Goal: Task Accomplishment & Management: Complete application form

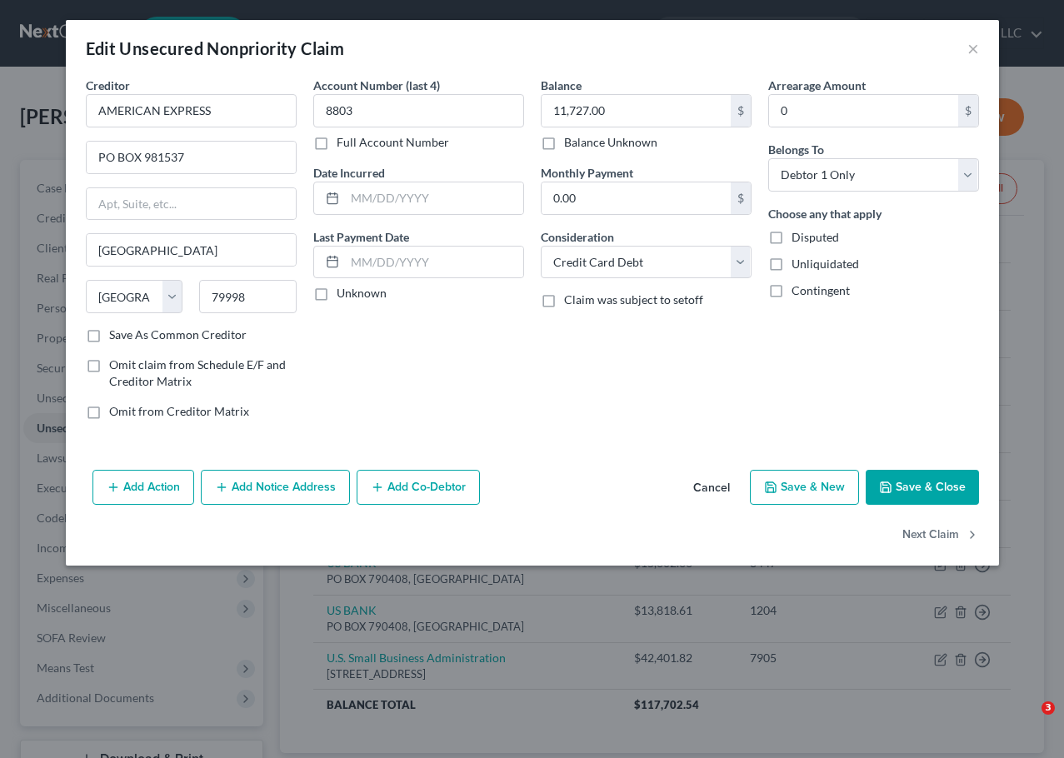
select select "45"
select select "2"
select select "0"
click at [960, 487] on button "Save & Close" at bounding box center [921, 487] width 113 height 35
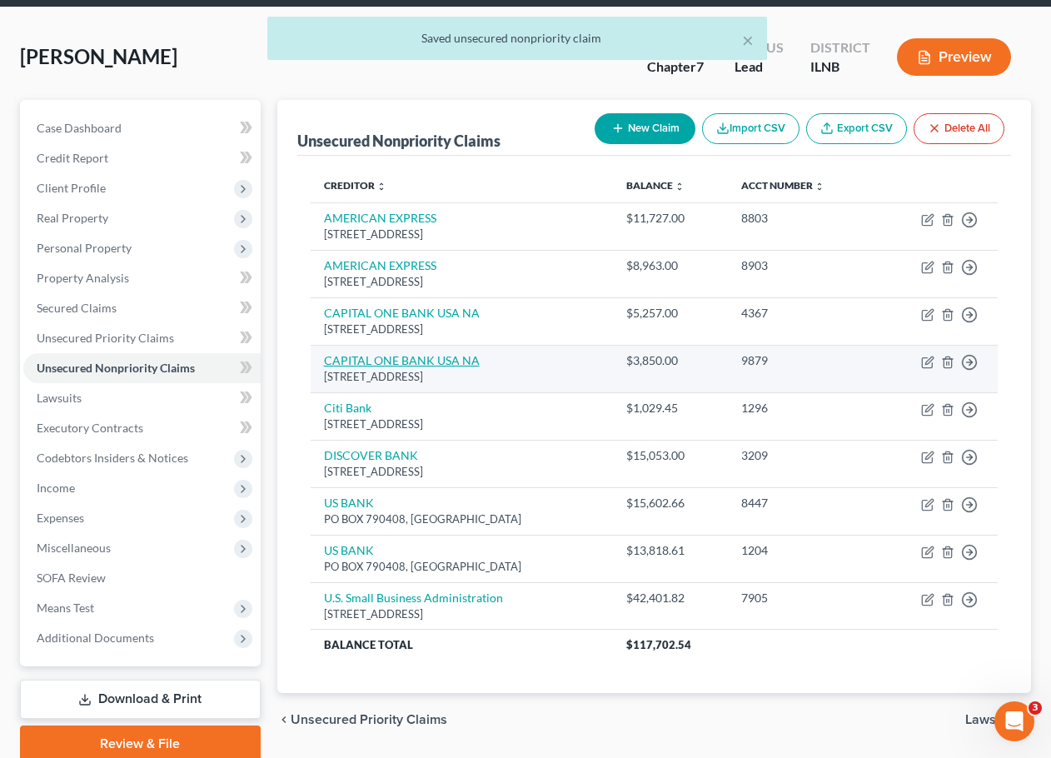
scroll to position [127, 0]
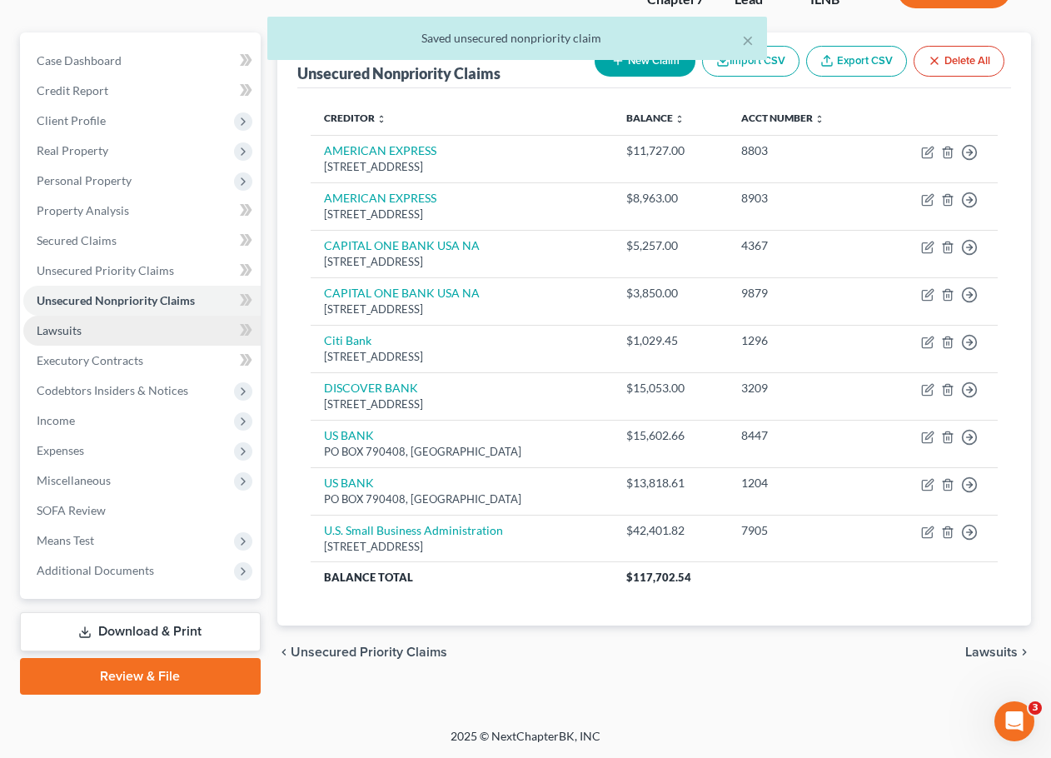
click at [145, 326] on link "Lawsuits" at bounding box center [141, 331] width 237 height 30
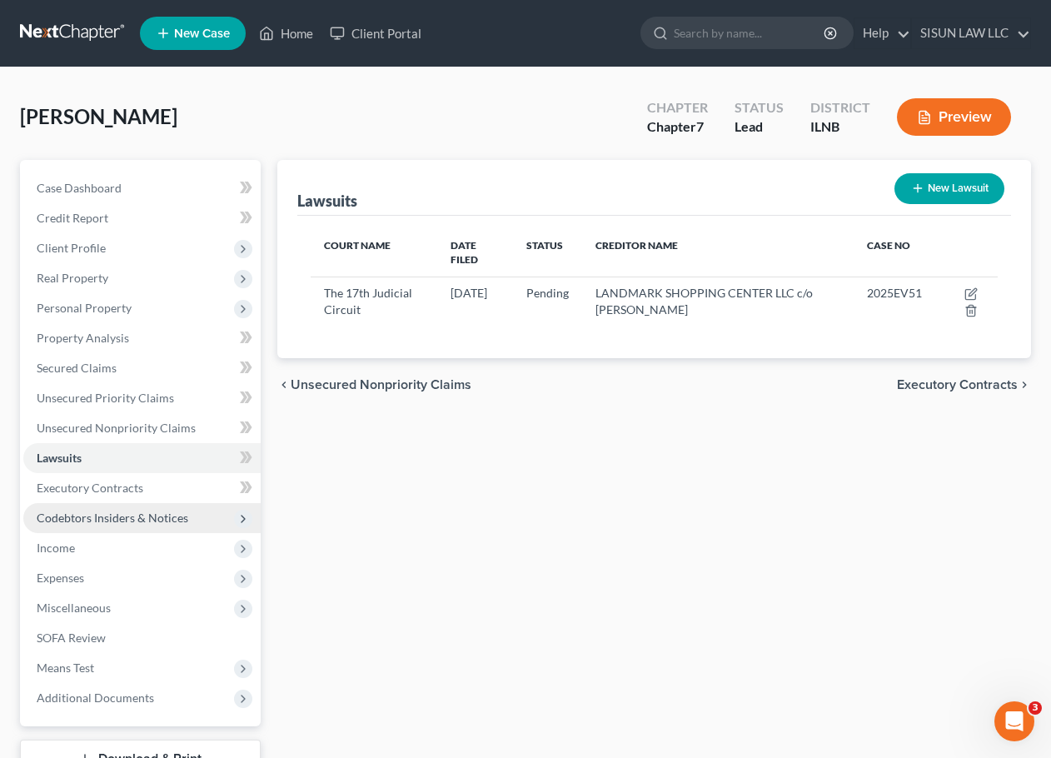
click at [143, 507] on span "Codebtors Insiders & Notices" at bounding box center [141, 518] width 237 height 30
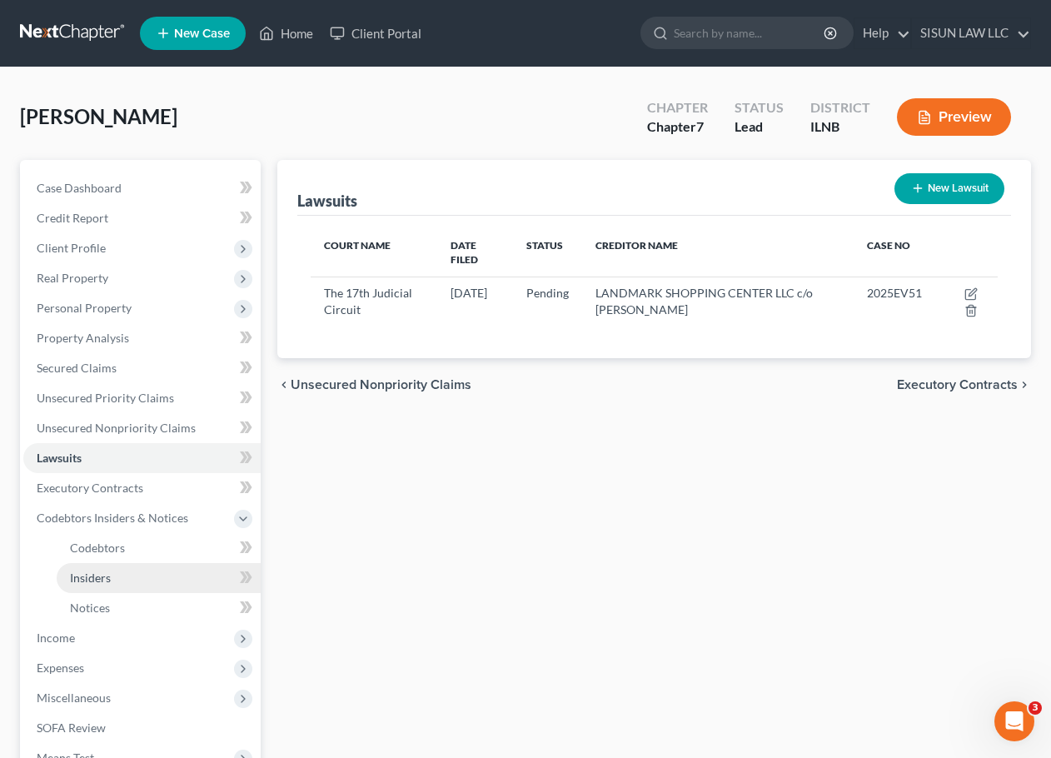
click at [145, 563] on link "Insiders" at bounding box center [159, 578] width 204 height 30
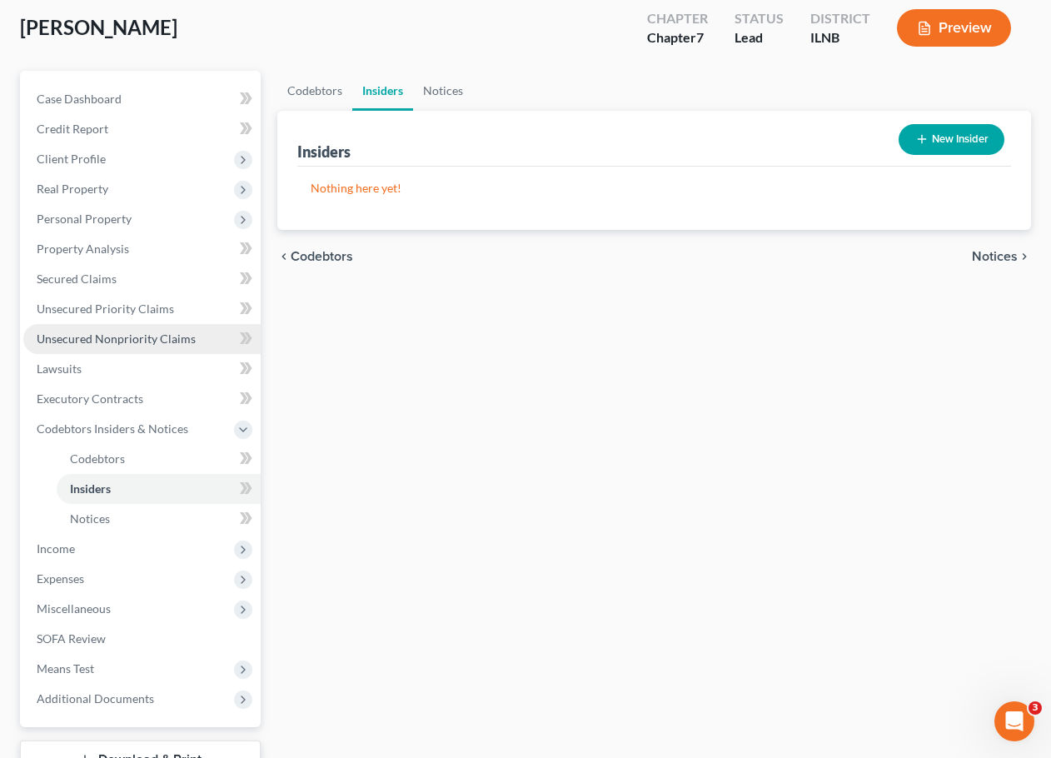
scroll to position [217, 0]
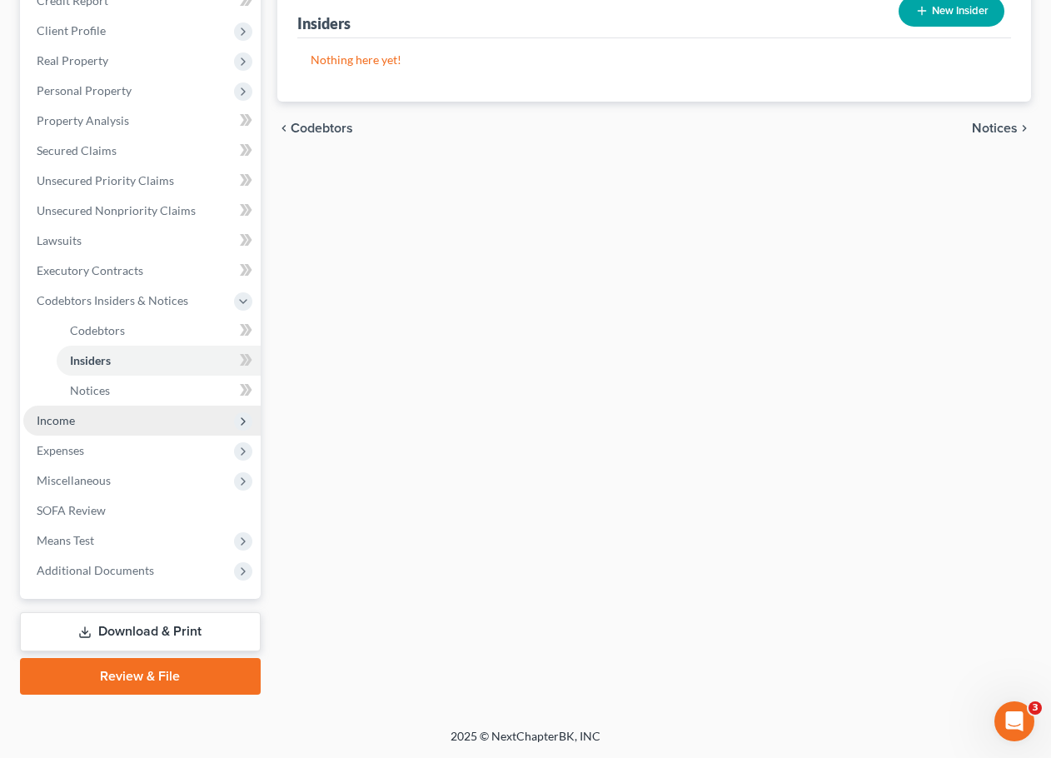
click at [159, 412] on span "Income" at bounding box center [141, 421] width 237 height 30
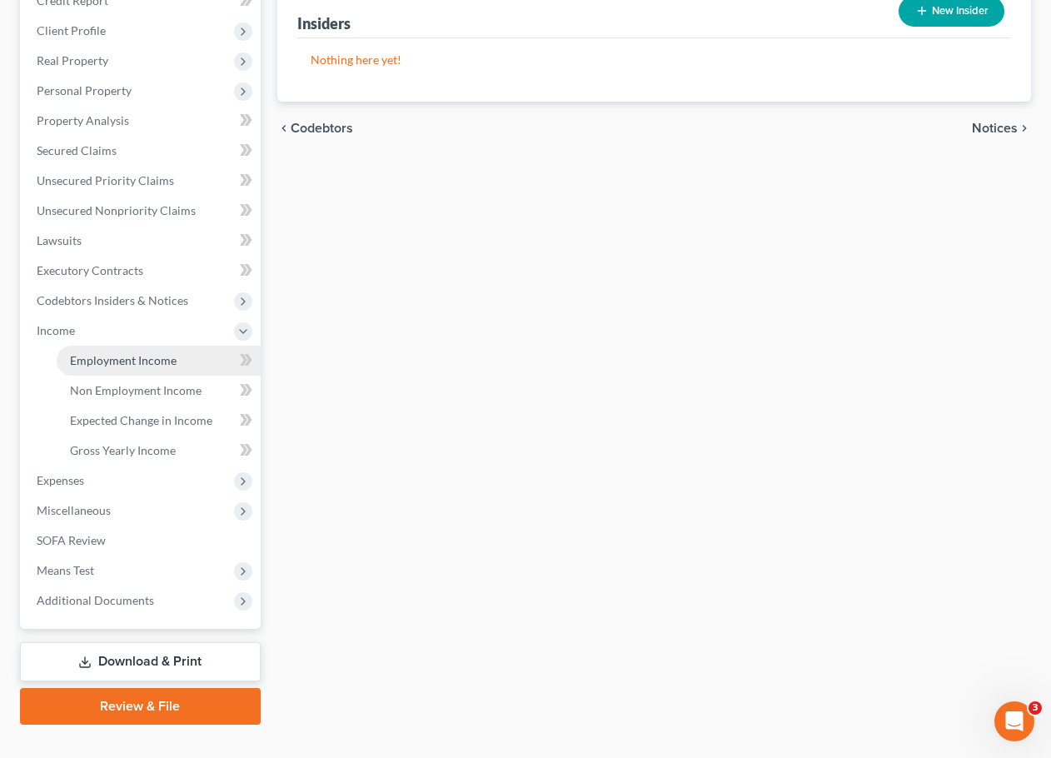
click at [154, 346] on link "Employment Income" at bounding box center [159, 361] width 204 height 30
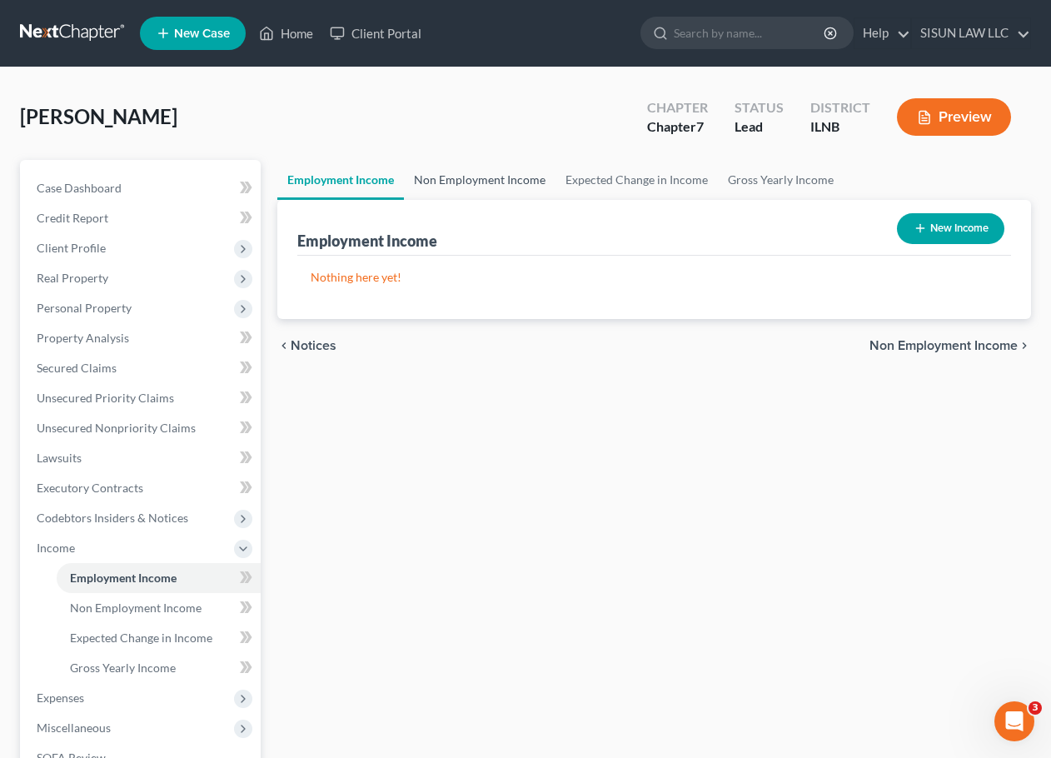
click at [497, 175] on link "Non Employment Income" at bounding box center [480, 180] width 152 height 40
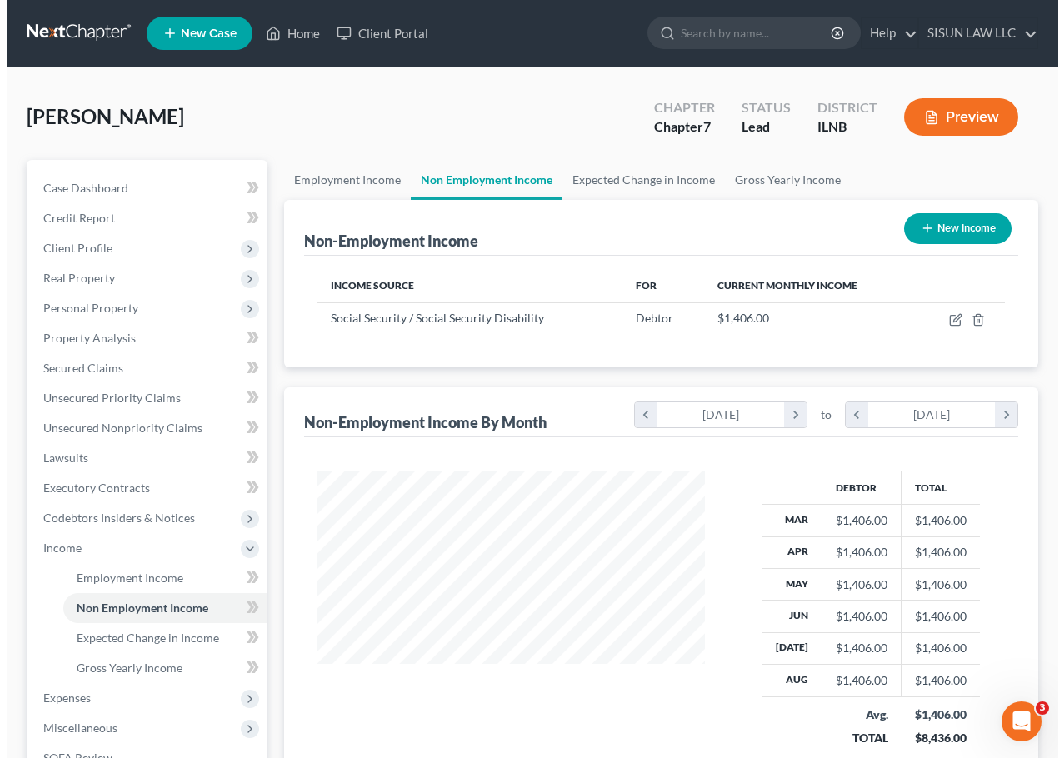
scroll to position [299, 421]
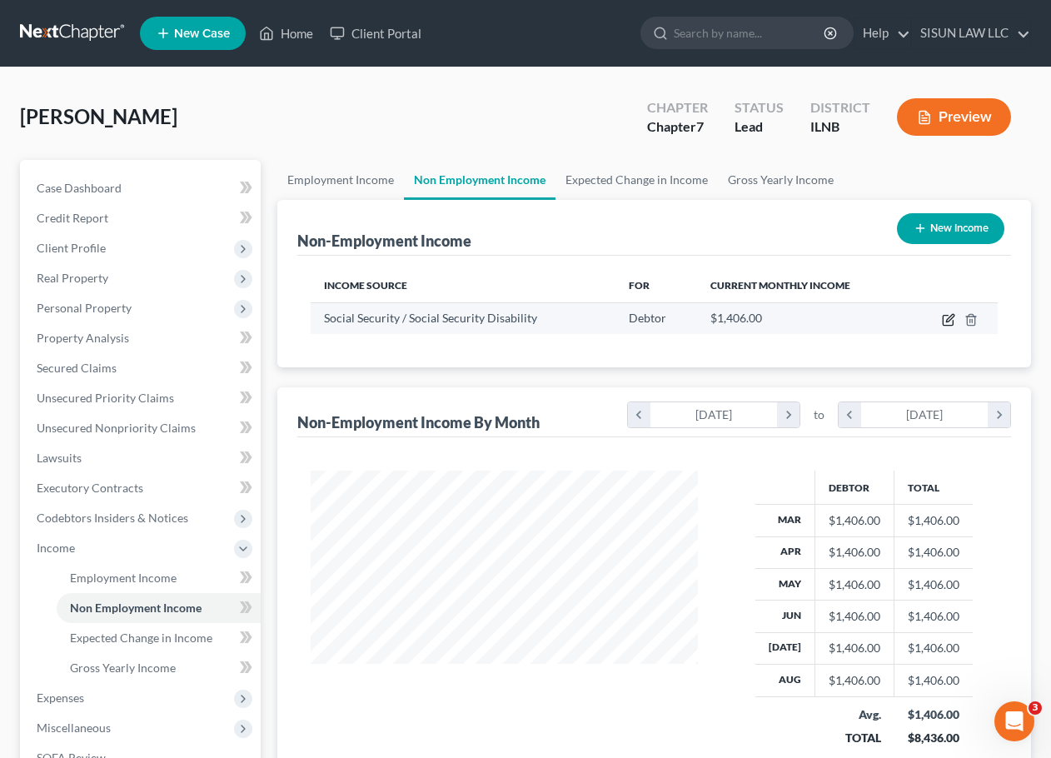
click at [949, 324] on icon "button" at bounding box center [948, 319] width 13 height 13
select select "4"
select select "0"
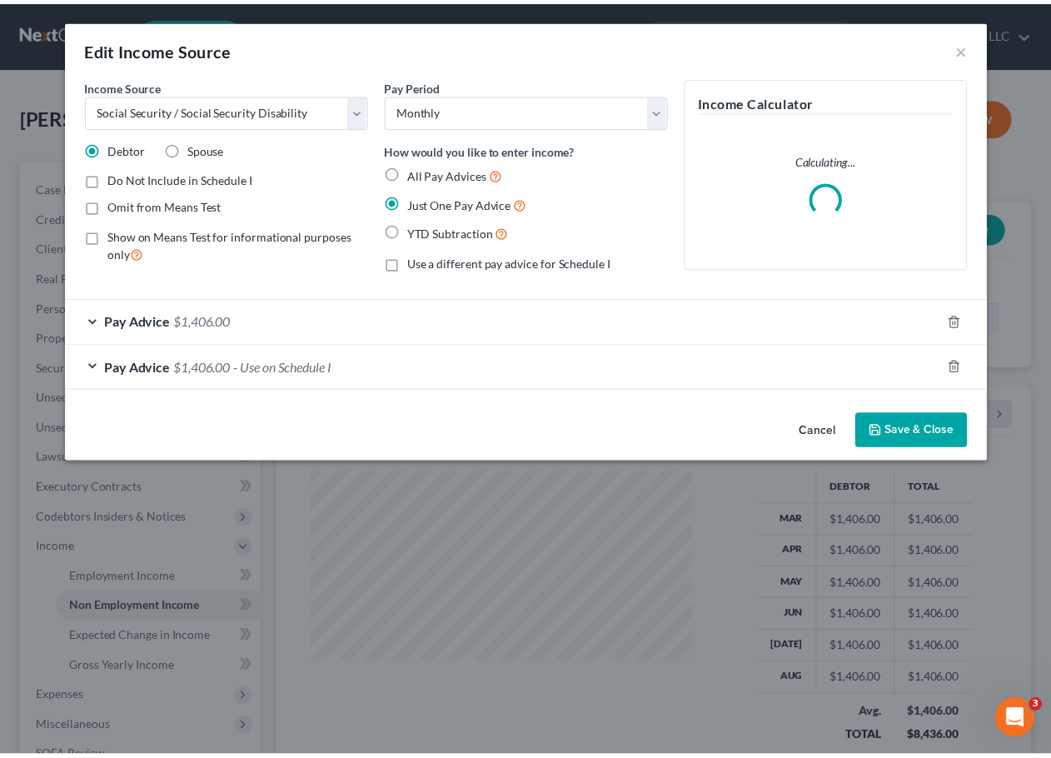
scroll to position [299, 426]
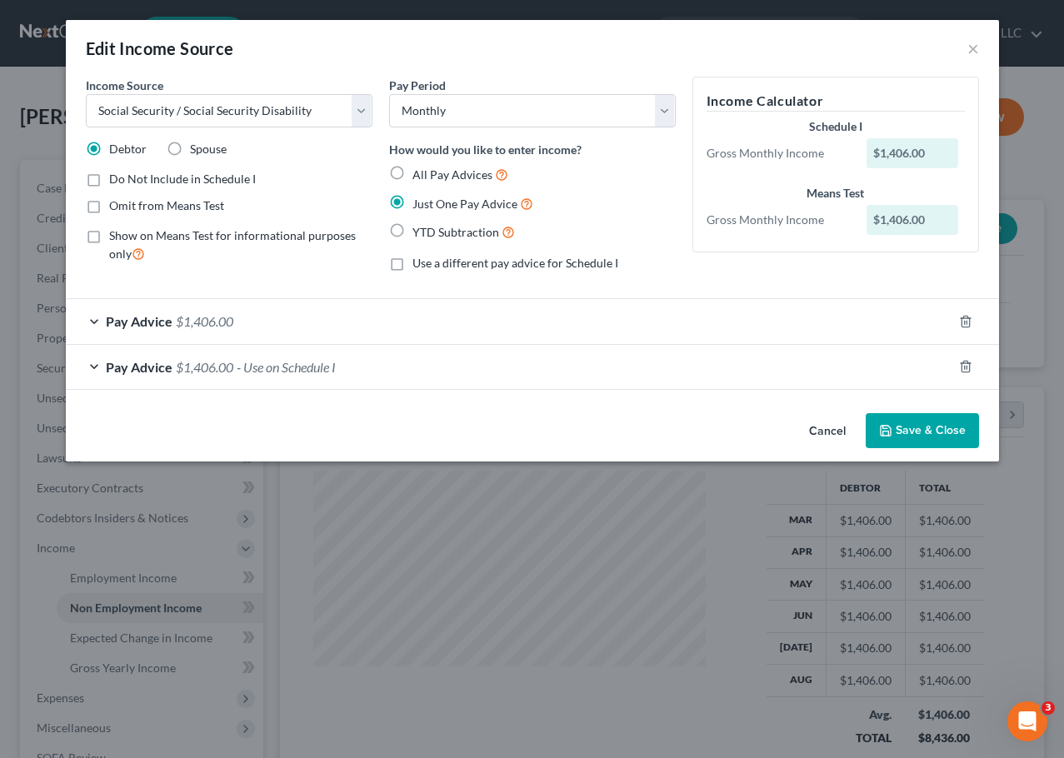
click at [352, 321] on div "Pay Advice $1,406.00" at bounding box center [509, 321] width 886 height 44
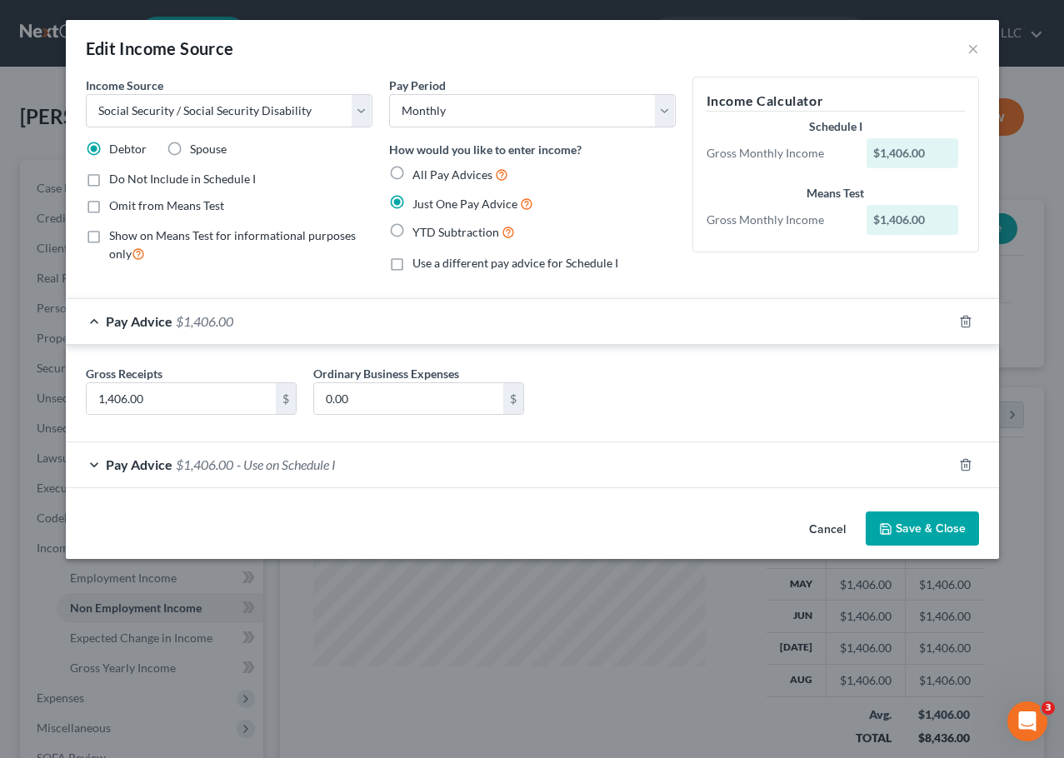
click at [307, 471] on span "- Use on Schedule I" at bounding box center [286, 464] width 99 height 16
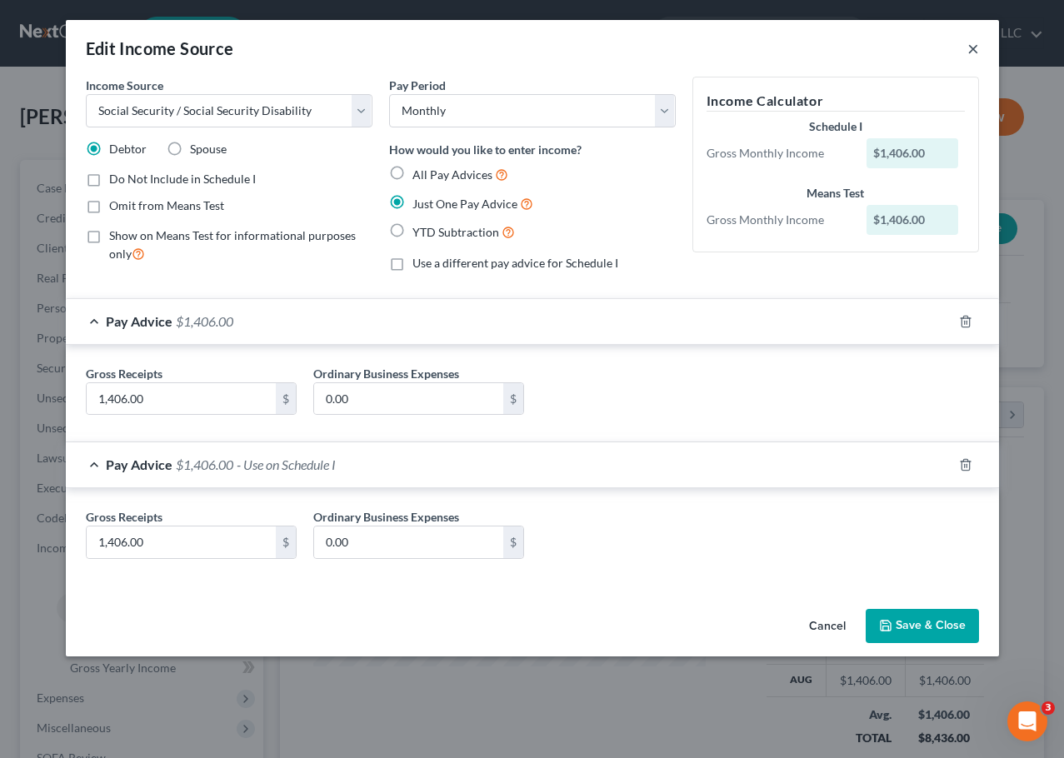
drag, startPoint x: 689, startPoint y: 40, endPoint x: 975, endPoint y: 50, distance: 286.7
click at [975, 50] on button "×" at bounding box center [973, 48] width 12 height 20
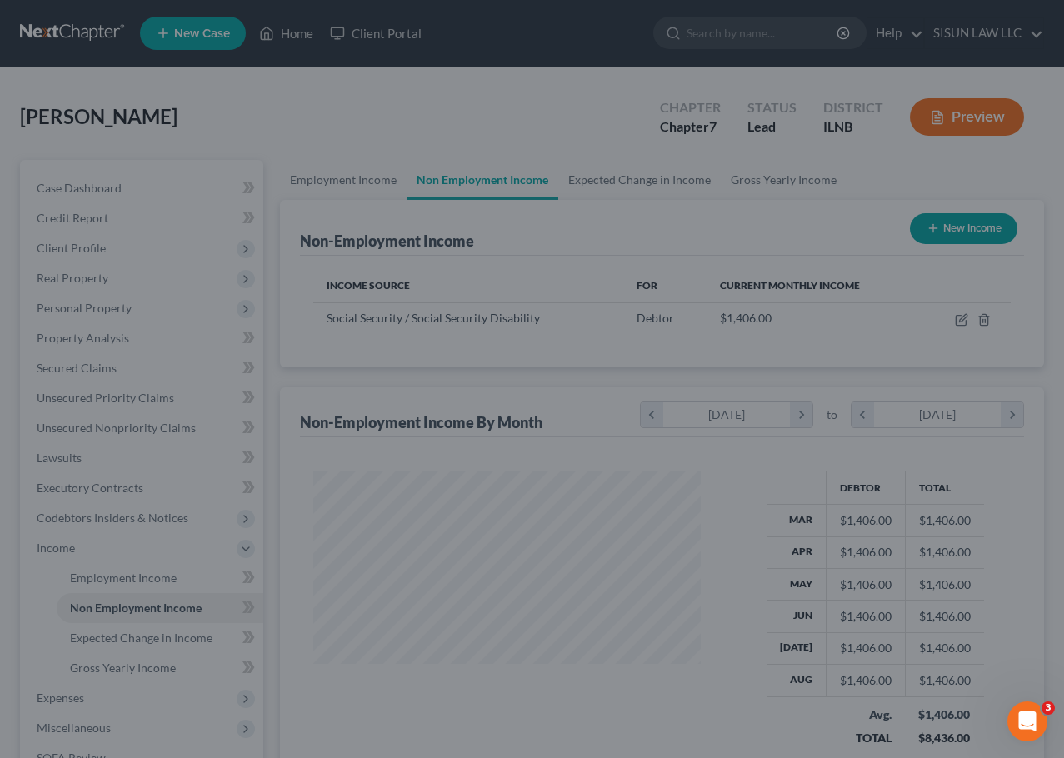
scroll to position [832601, 832479]
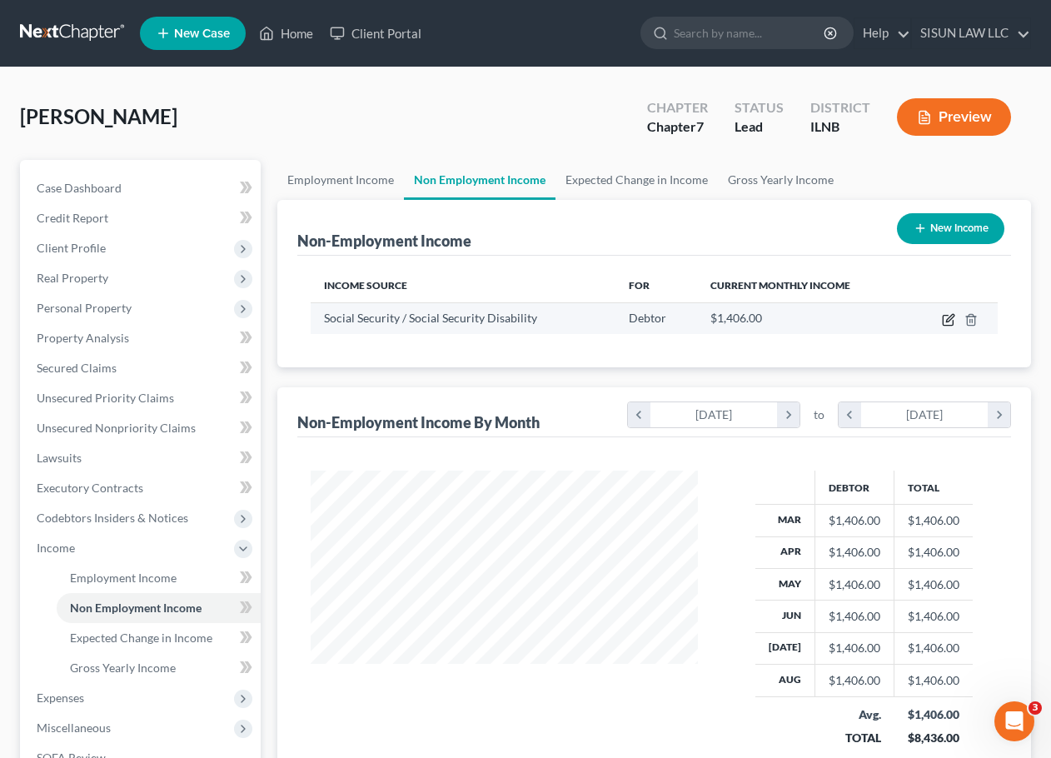
click at [947, 316] on icon "button" at bounding box center [948, 321] width 10 height 10
select select "4"
select select "0"
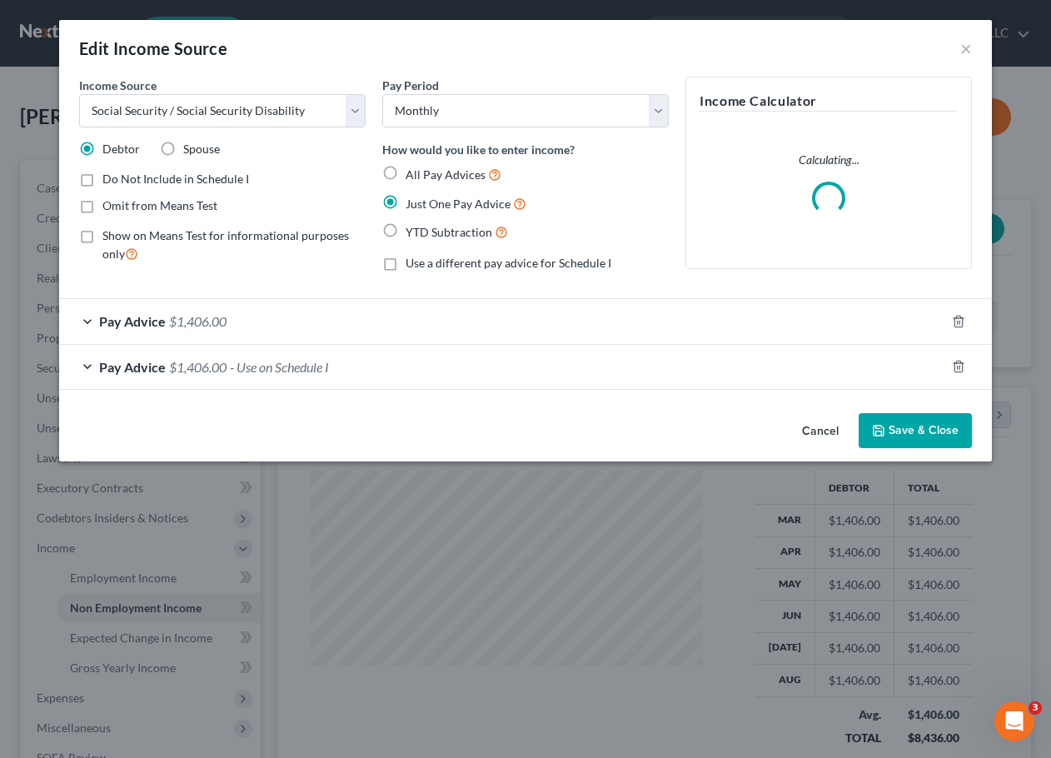
scroll to position [299, 426]
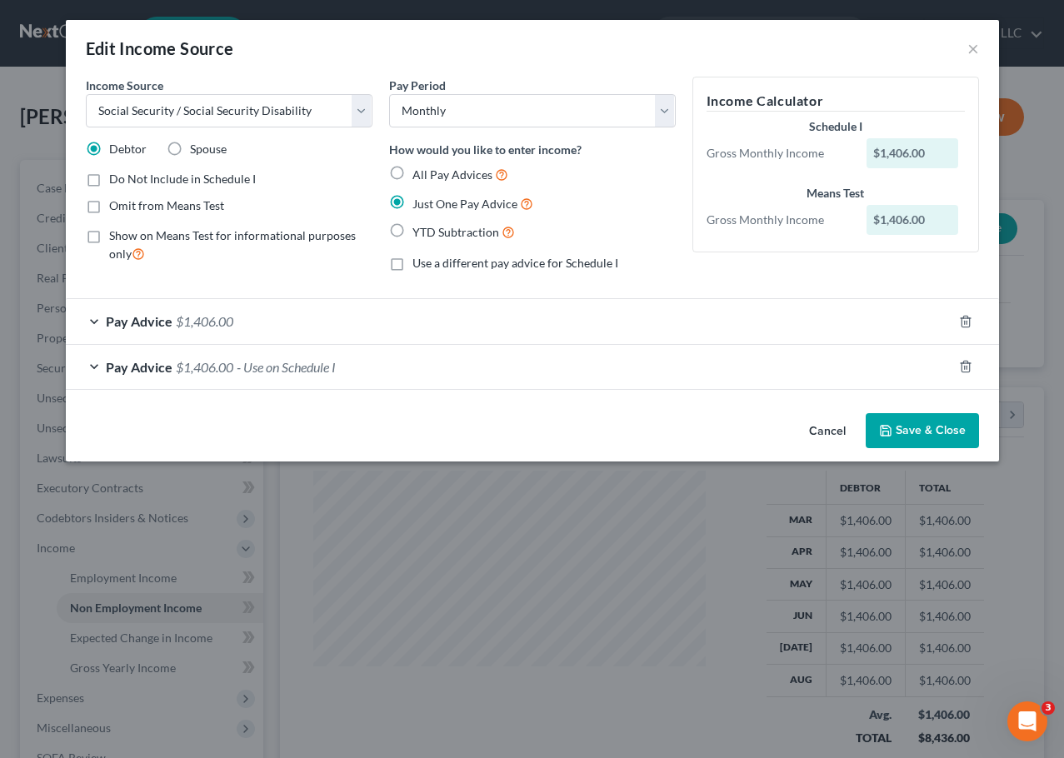
click at [145, 315] on span "Pay Advice" at bounding box center [139, 321] width 67 height 16
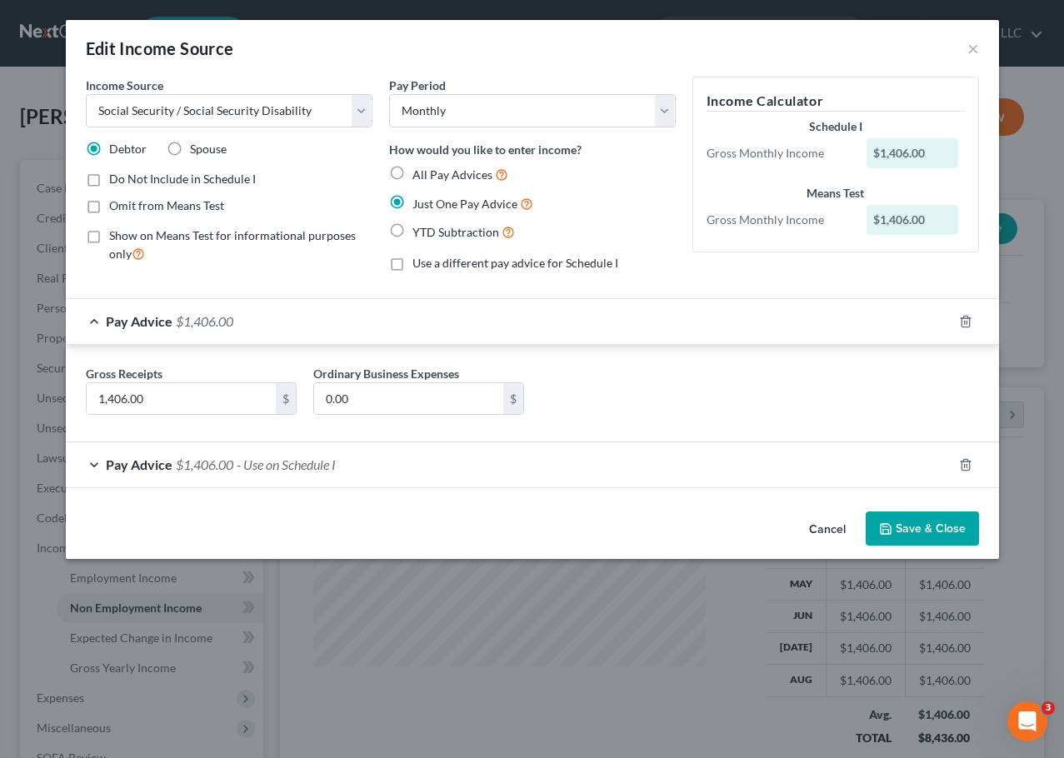
click at [218, 474] on div "Pay Advice $1,406.00 - Use on Schedule I" at bounding box center [509, 464] width 886 height 44
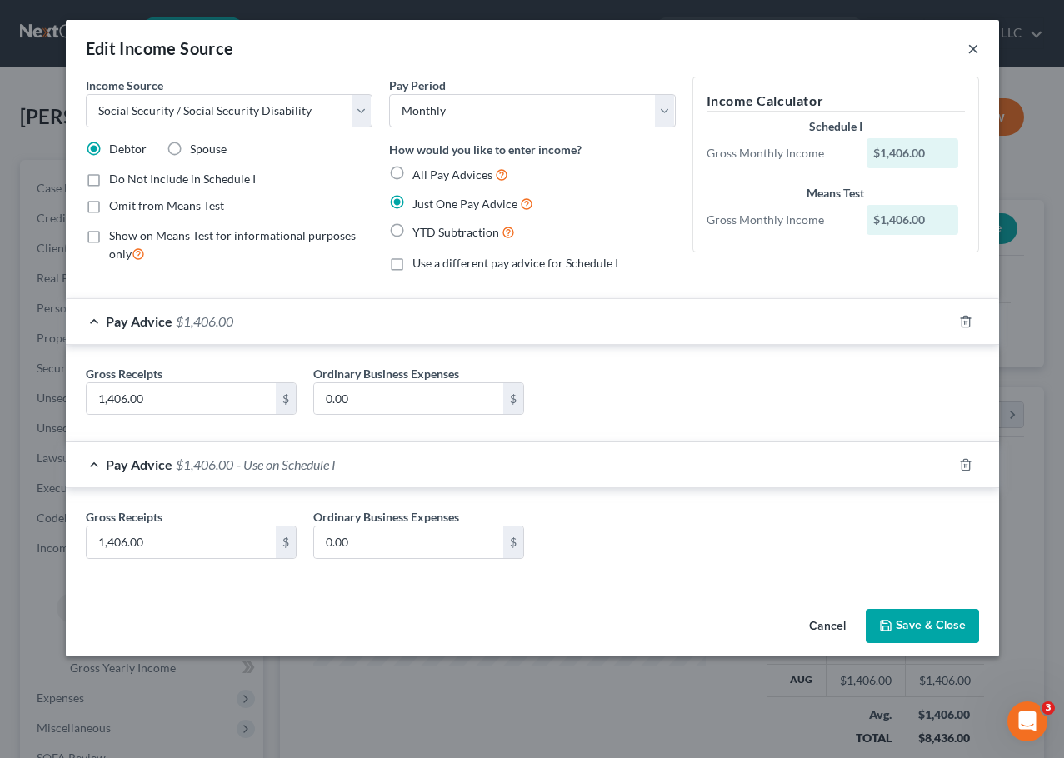
click at [967, 53] on button "×" at bounding box center [973, 48] width 12 height 20
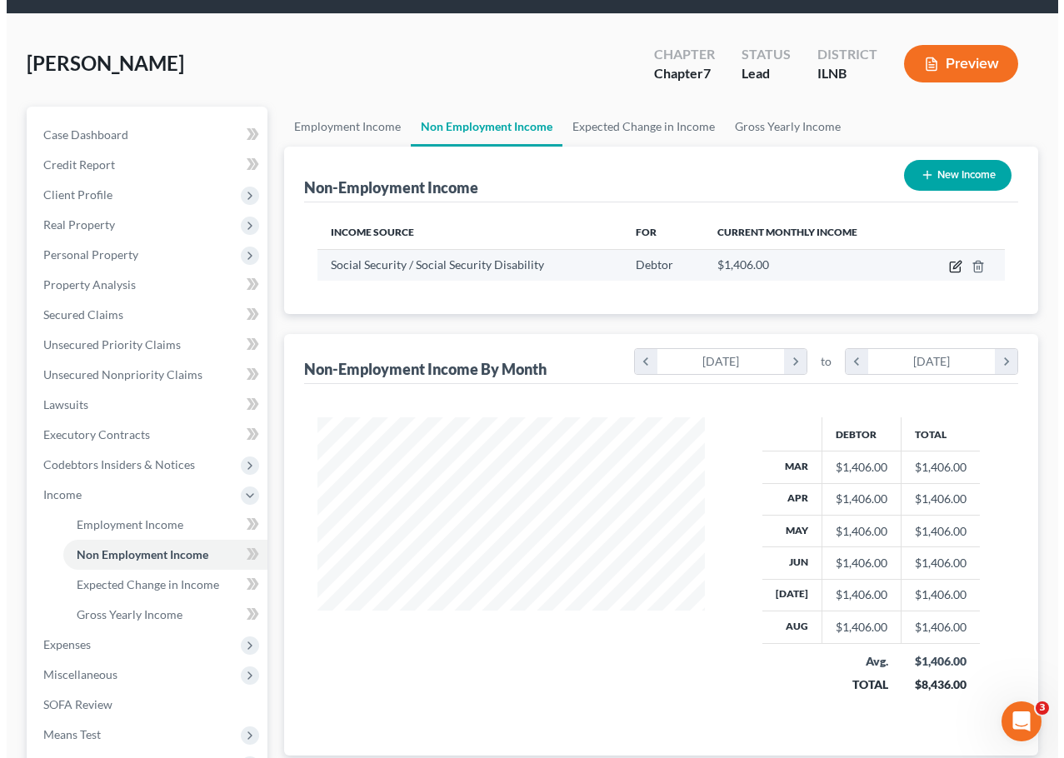
scroll to position [83, 0]
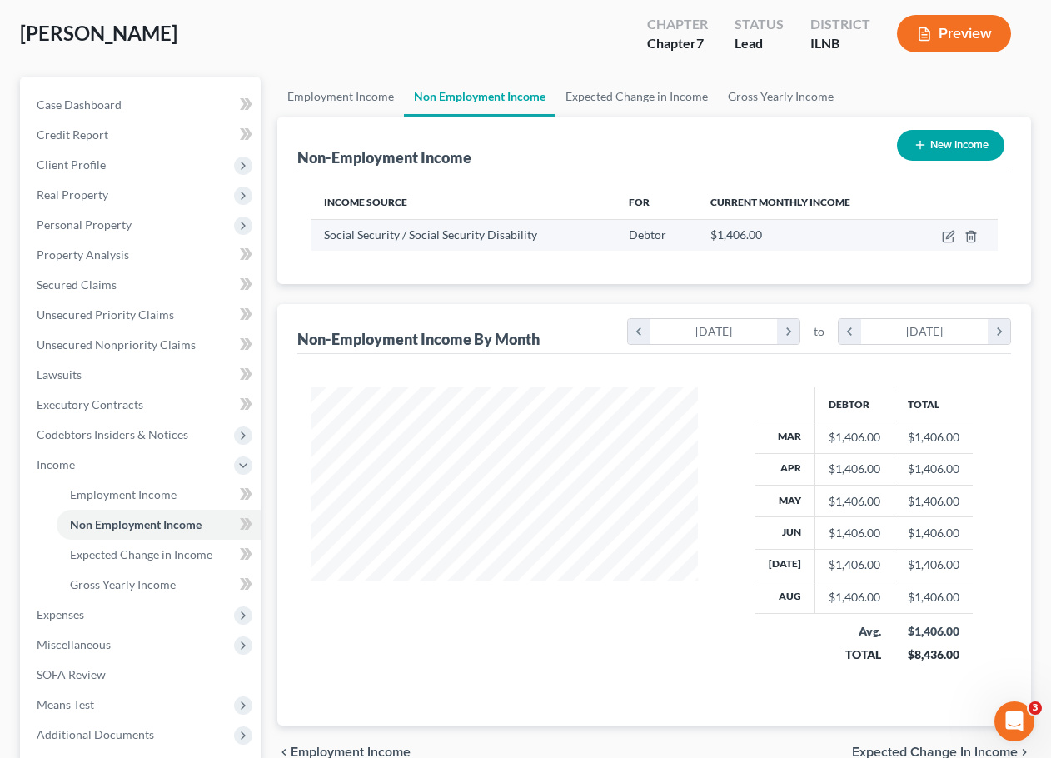
click at [951, 228] on td at bounding box center [954, 235] width 88 height 32
click at [953, 236] on icon "button" at bounding box center [948, 236] width 13 height 13
select select "4"
select select "0"
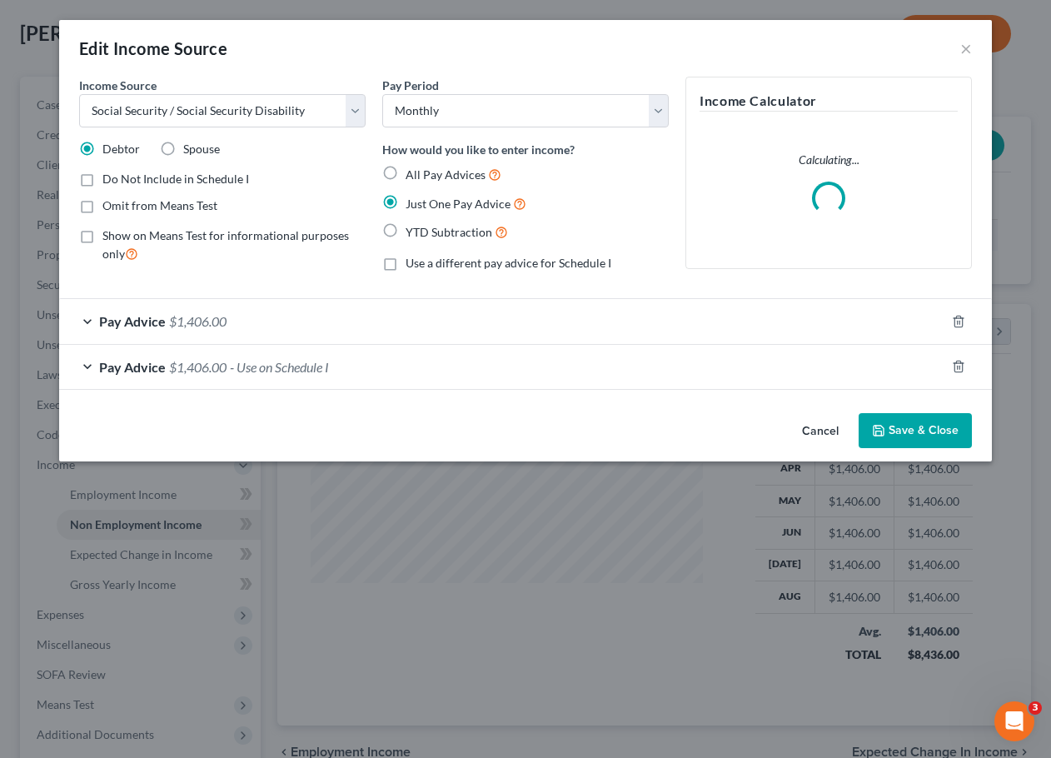
scroll to position [299, 426]
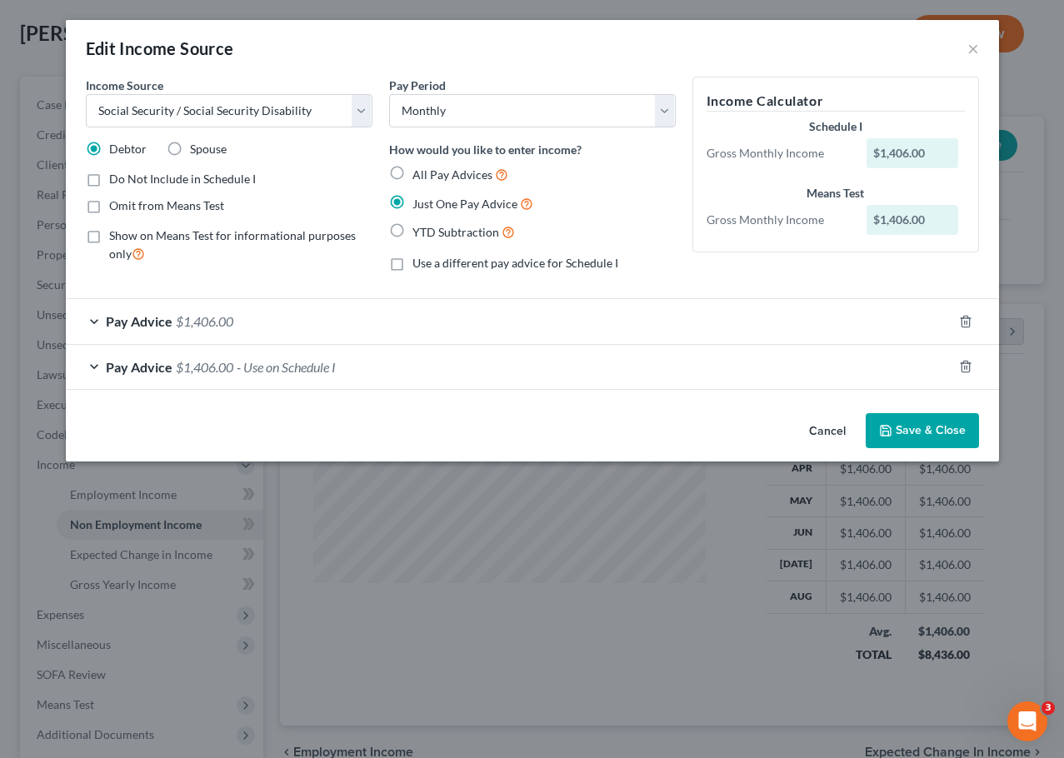
click at [277, 312] on div "Pay Advice $1,406.00" at bounding box center [509, 321] width 886 height 44
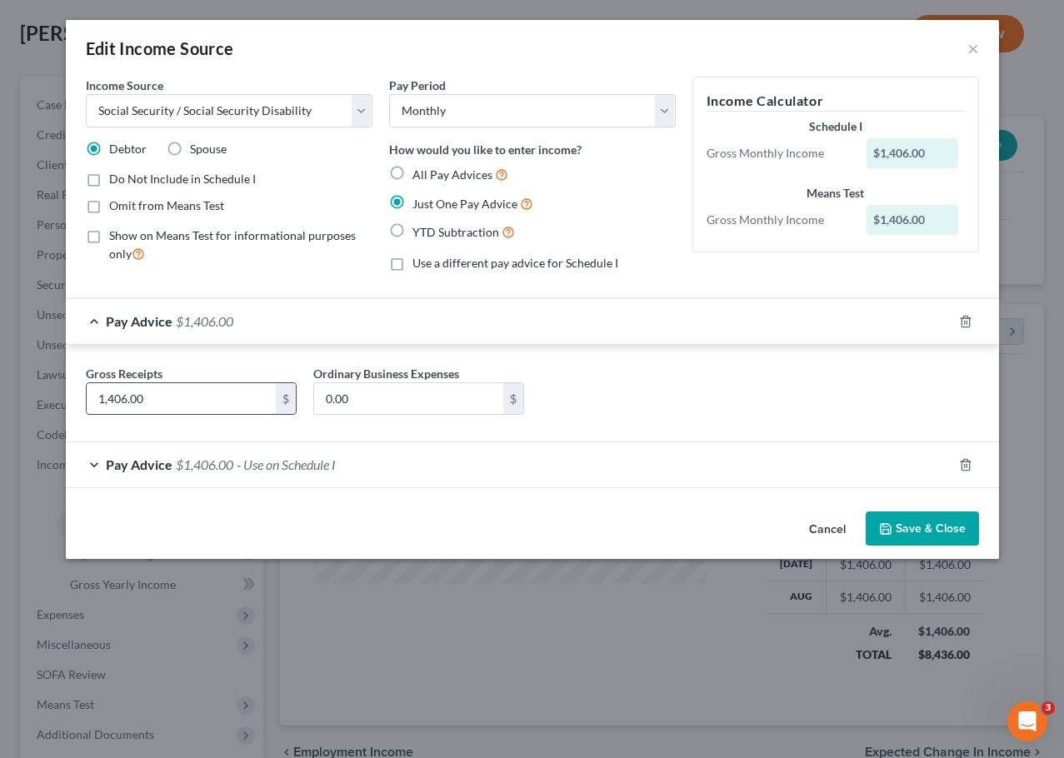
click at [121, 396] on input "1,406.00" at bounding box center [181, 399] width 189 height 32
click at [127, 400] on input "1,406.00" at bounding box center [181, 399] width 189 height 32
type input "1,418"
click at [225, 455] on div "Pay Advice $1,406.00 - Use on Schedule I" at bounding box center [509, 464] width 886 height 44
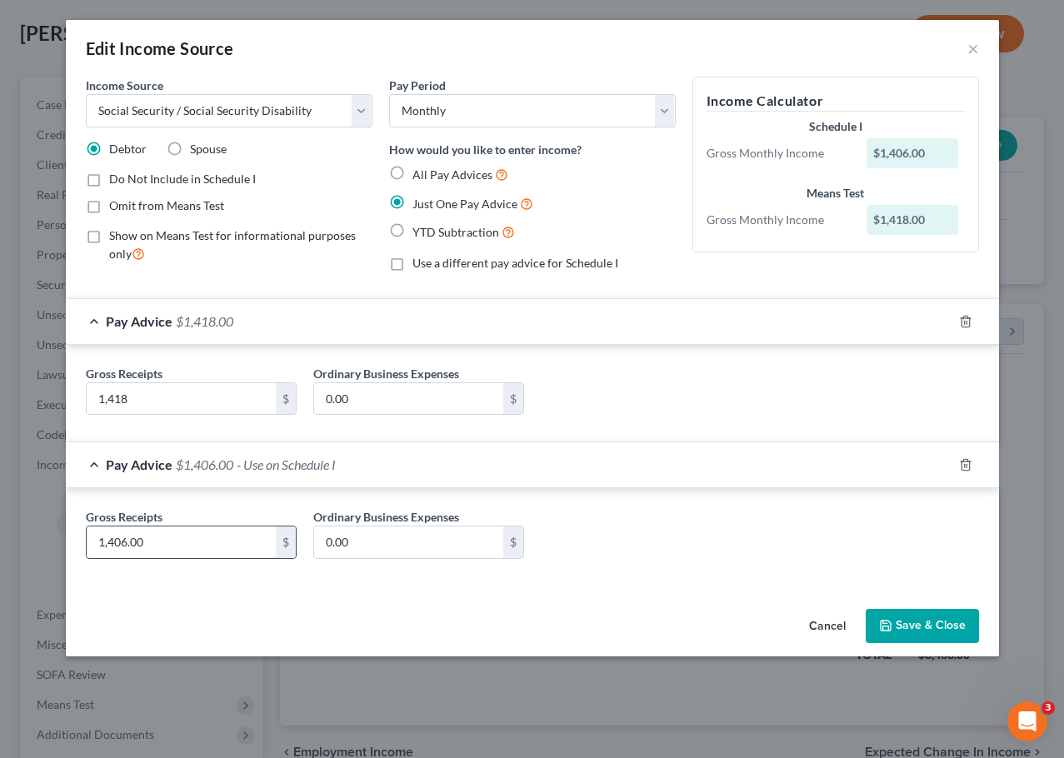
click at [117, 545] on input "1,406.00" at bounding box center [181, 542] width 189 height 32
click at [122, 541] on input "1,406.00" at bounding box center [181, 542] width 189 height 32
click at [125, 541] on input "1,406.00" at bounding box center [181, 542] width 189 height 32
type input "1,418"
click at [417, 466] on div "Pay Advice $1,418.00 - Use on Schedule I" at bounding box center [509, 464] width 886 height 44
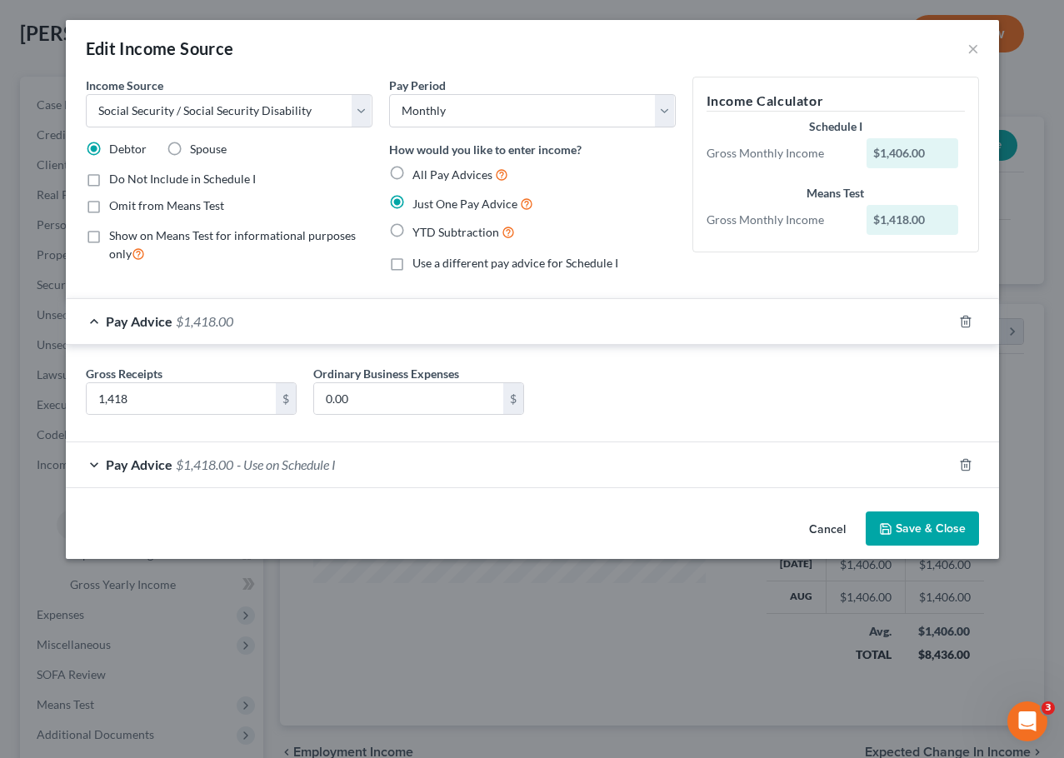
click at [911, 518] on button "Save & Close" at bounding box center [921, 528] width 113 height 35
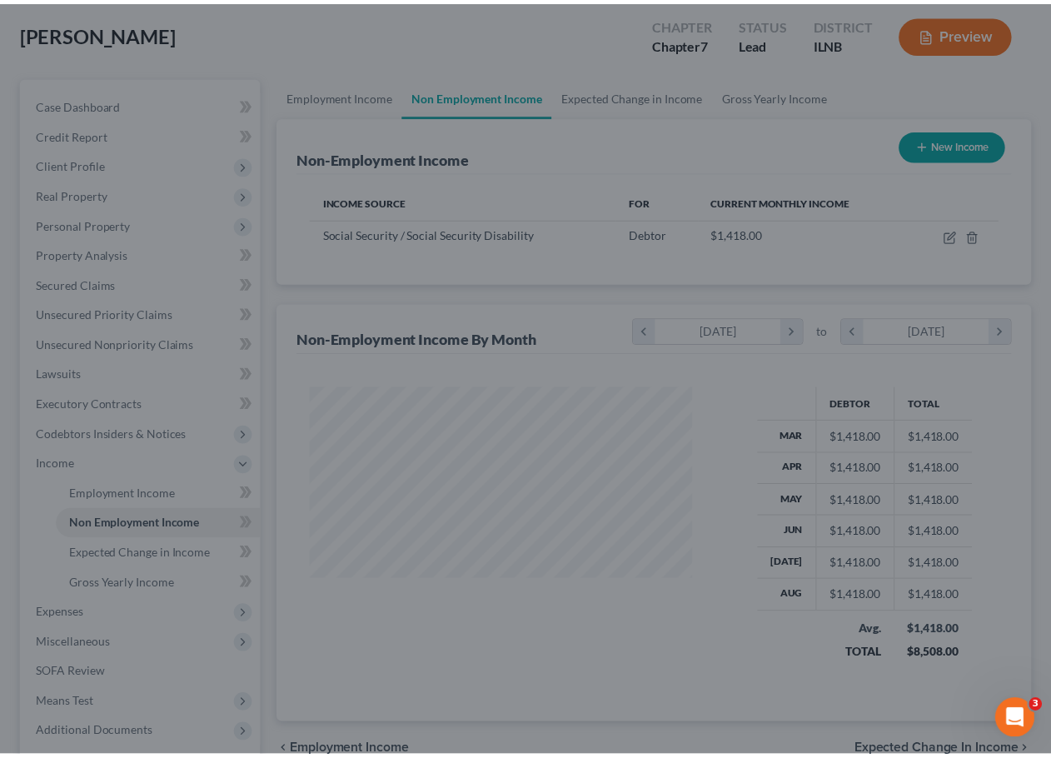
scroll to position [832601, 832479]
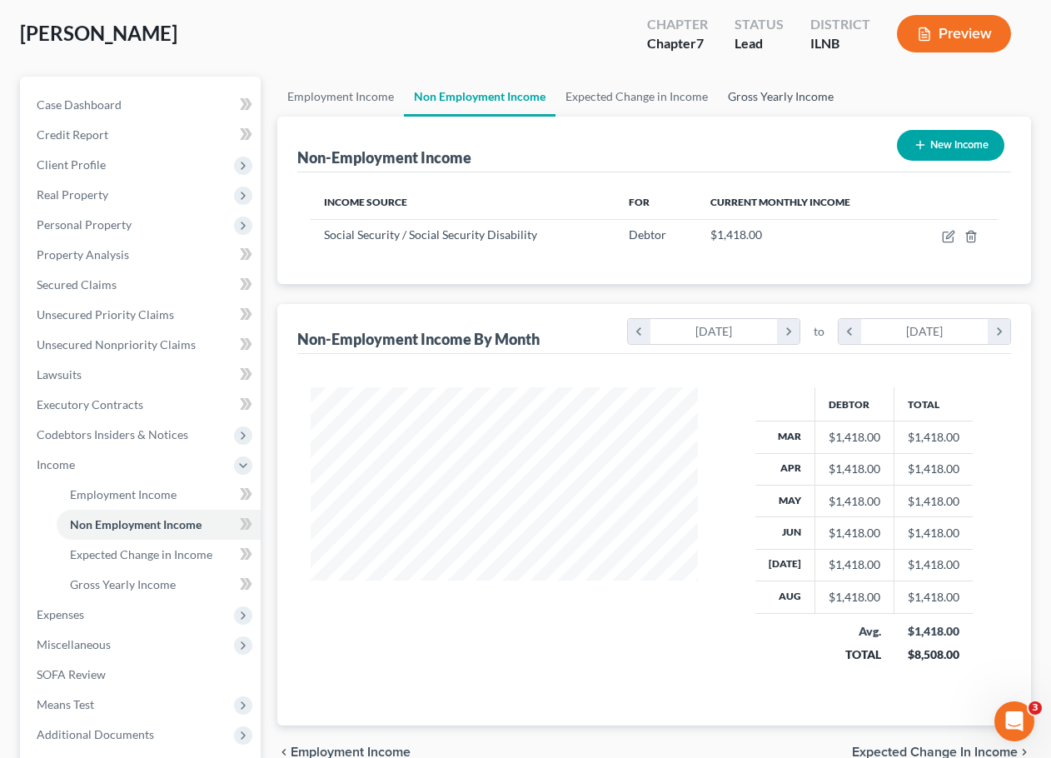
click at [722, 86] on link "Gross Yearly Income" at bounding box center [781, 97] width 126 height 40
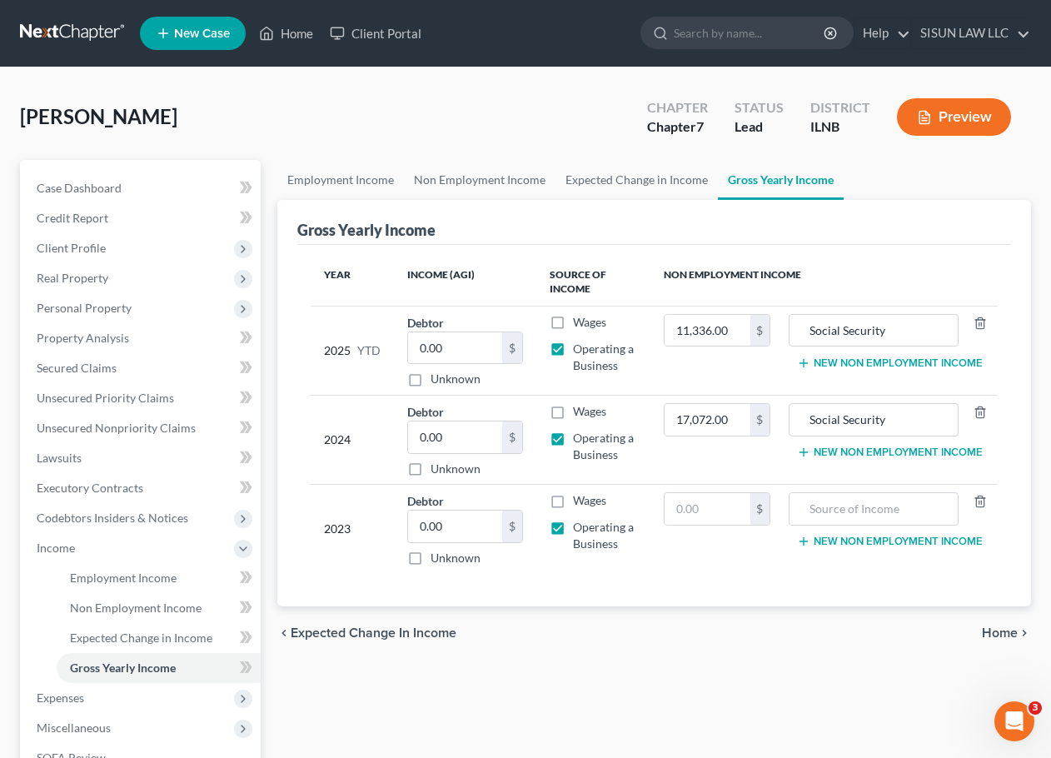
click at [870, 253] on div "Year Income (AGI) Source of Income Non Employment Income 2025 YTD Debtor 0.00 $…" at bounding box center [654, 426] width 715 height 362
click at [644, 639] on div "chevron_left Expected Change in Income Home chevron_right" at bounding box center [654, 632] width 755 height 53
drag, startPoint x: 634, startPoint y: 626, endPoint x: 593, endPoint y: 655, distance: 49.7
click at [593, 655] on div "chevron_left Expected Change in Income Home chevron_right" at bounding box center [654, 632] width 755 height 53
drag, startPoint x: 593, startPoint y: 655, endPoint x: 521, endPoint y: 616, distance: 81.6
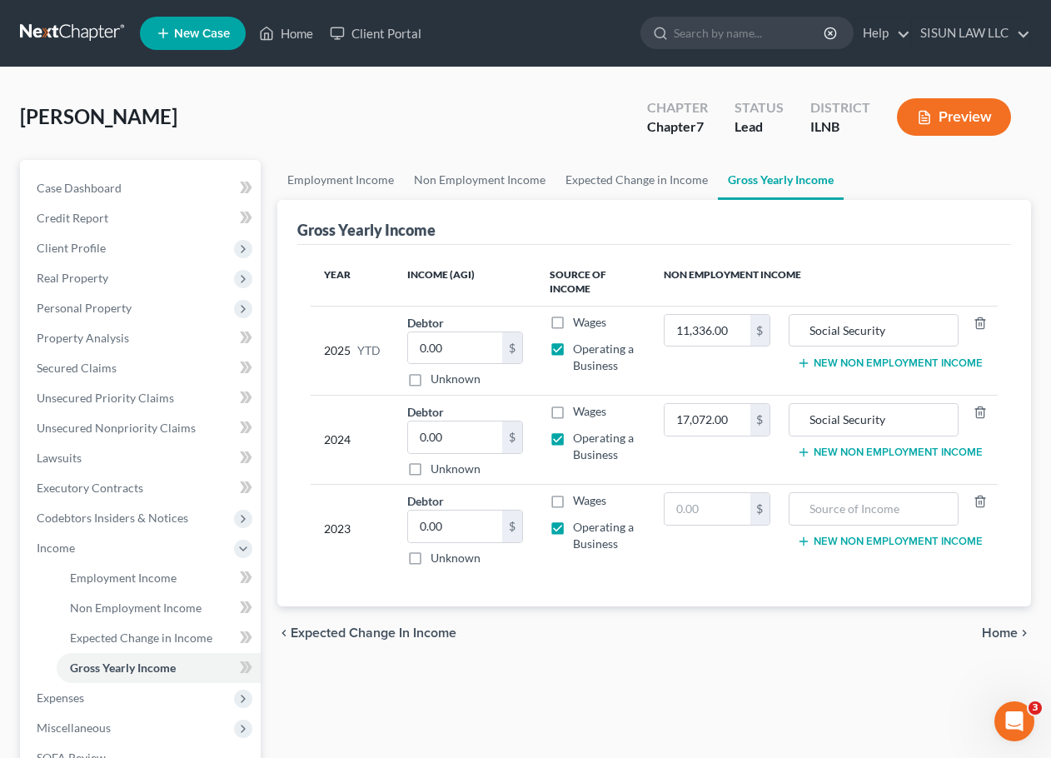
drag, startPoint x: 521, startPoint y: 616, endPoint x: 680, endPoint y: 685, distance: 172.7
drag, startPoint x: 680, startPoint y: 685, endPoint x: 865, endPoint y: 705, distance: 186.9
drag, startPoint x: 865, startPoint y: 705, endPoint x: 928, endPoint y: 720, distance: 64.1
drag, startPoint x: 928, startPoint y: 720, endPoint x: 914, endPoint y: 605, distance: 115.8
drag, startPoint x: 914, startPoint y: 605, endPoint x: 952, endPoint y: 617, distance: 40.3
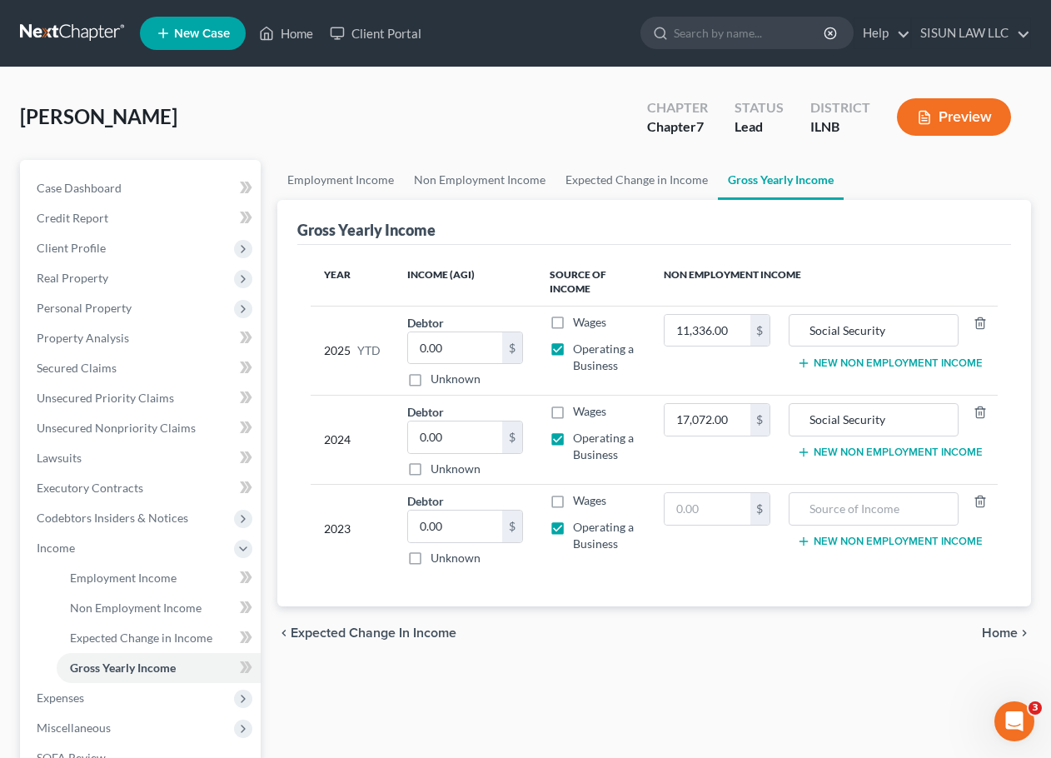
drag, startPoint x: 952, startPoint y: 617, endPoint x: 812, endPoint y: 584, distance: 143.8
drag, startPoint x: 812, startPoint y: 584, endPoint x: 865, endPoint y: 641, distance: 78.4
drag, startPoint x: 865, startPoint y: 641, endPoint x: 848, endPoint y: 631, distance: 20.1
drag, startPoint x: 848, startPoint y: 631, endPoint x: 846, endPoint y: 655, distance: 23.4
drag, startPoint x: 846, startPoint y: 655, endPoint x: 833, endPoint y: 675, distance: 24.0
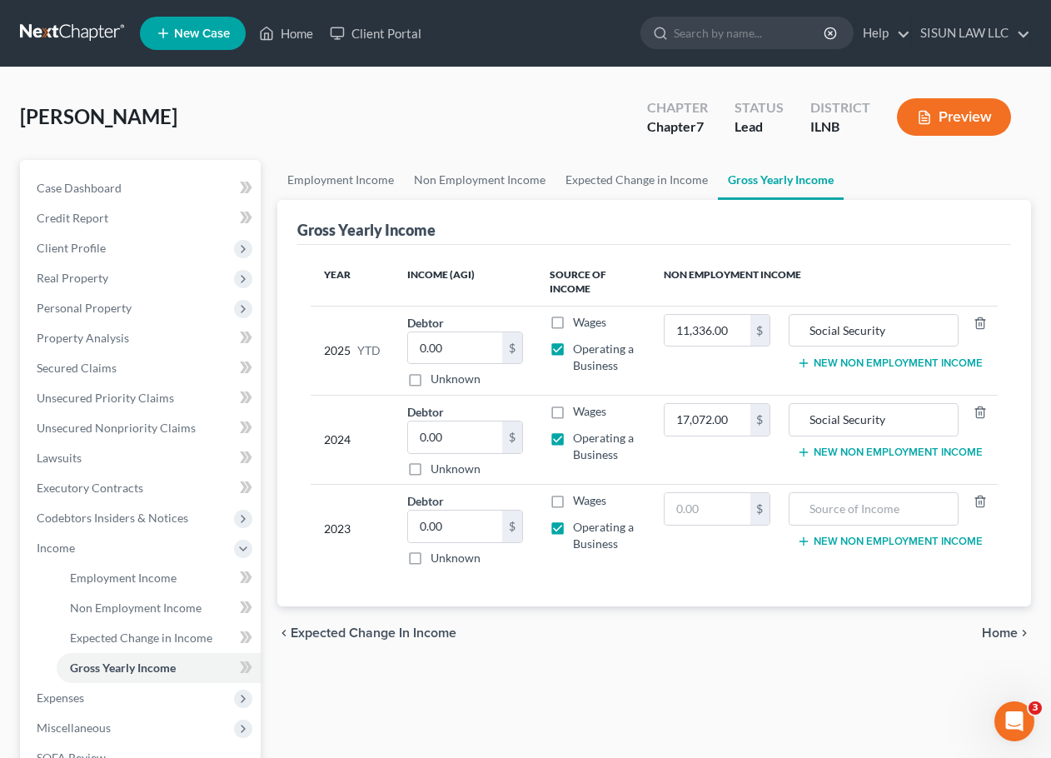
click at [833, 675] on div "Employment Income Non Employment Income Expected Change in Income Gross Yearly …" at bounding box center [654, 551] width 771 height 782
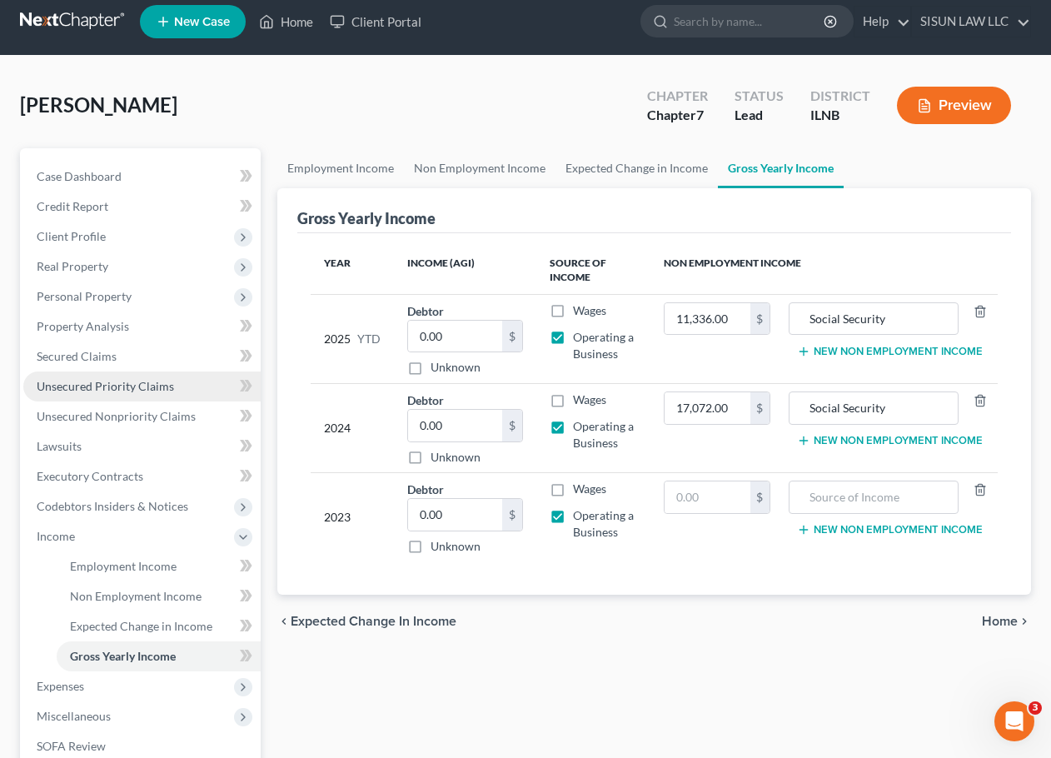
scroll to position [247, 0]
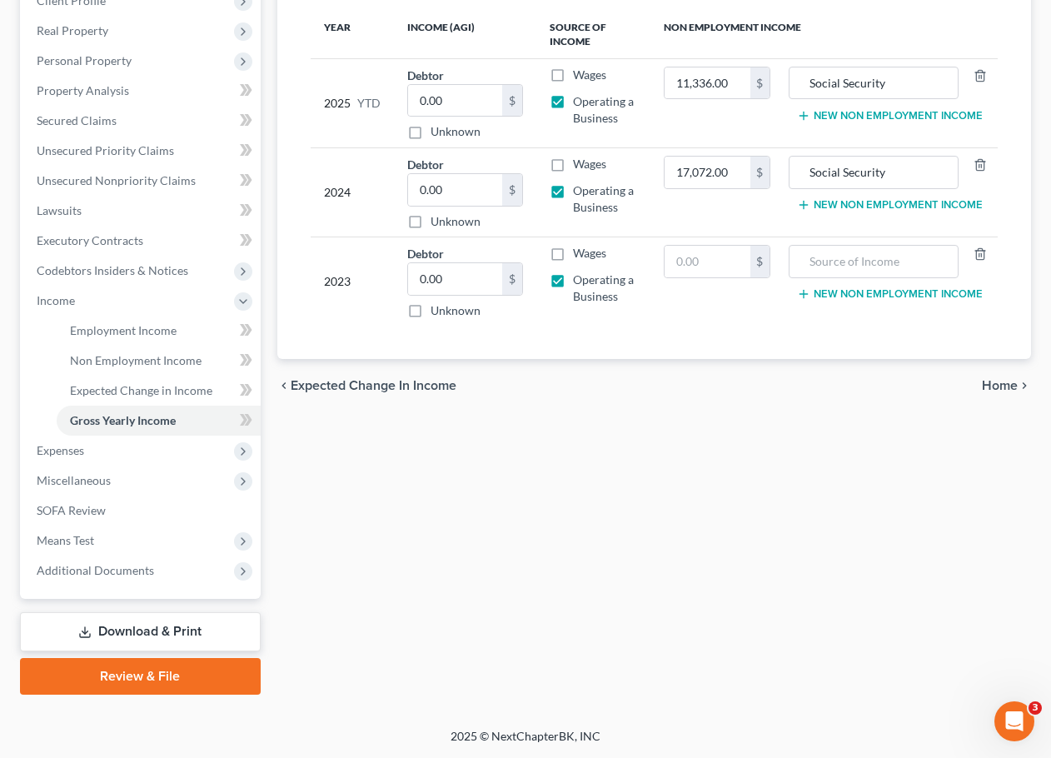
click at [126, 636] on link "Download & Print" at bounding box center [140, 631] width 241 height 39
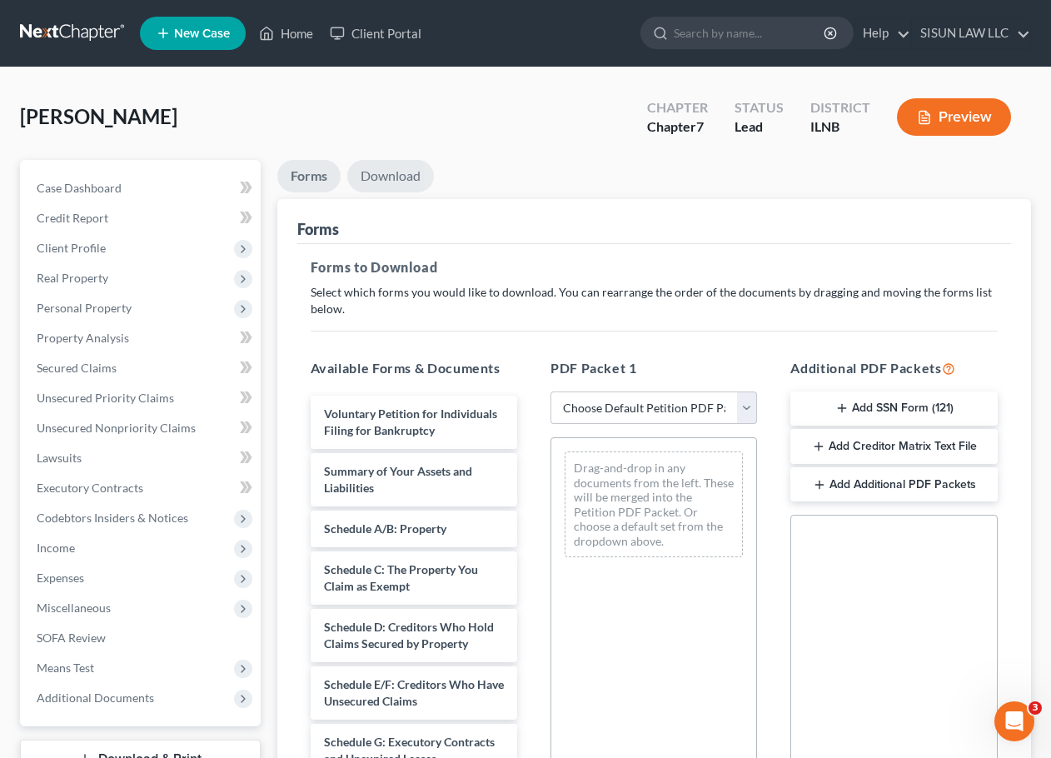
click at [393, 182] on link "Download" at bounding box center [390, 176] width 87 height 32
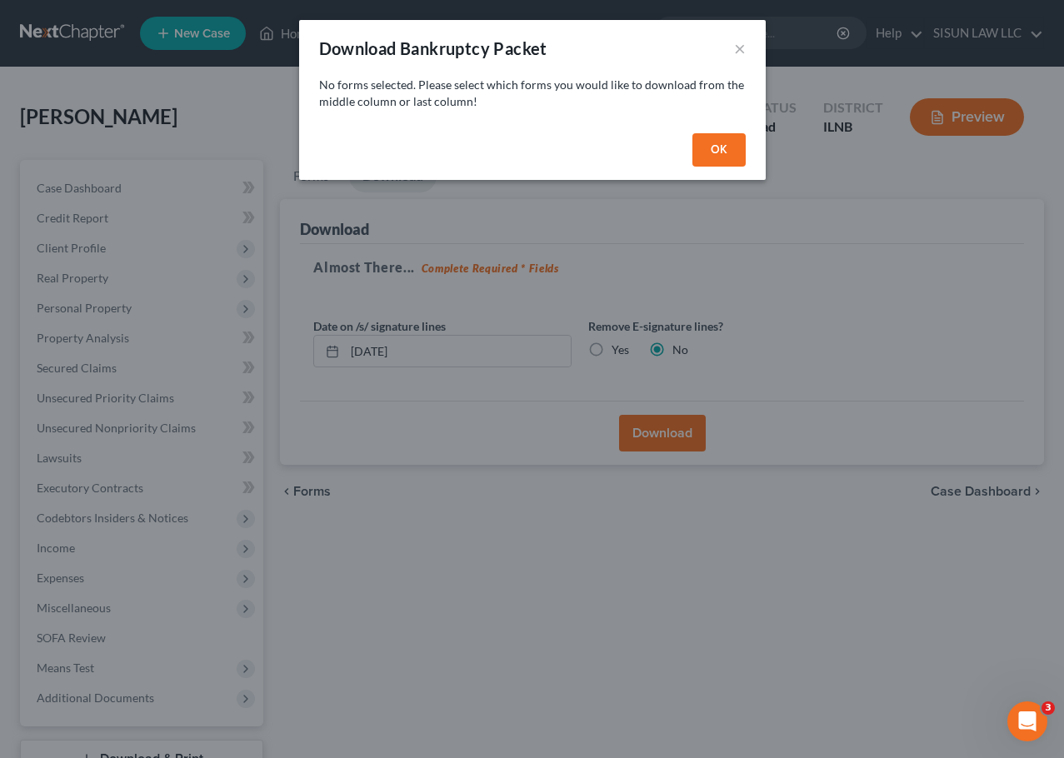
click at [710, 142] on button "OK" at bounding box center [718, 149] width 53 height 33
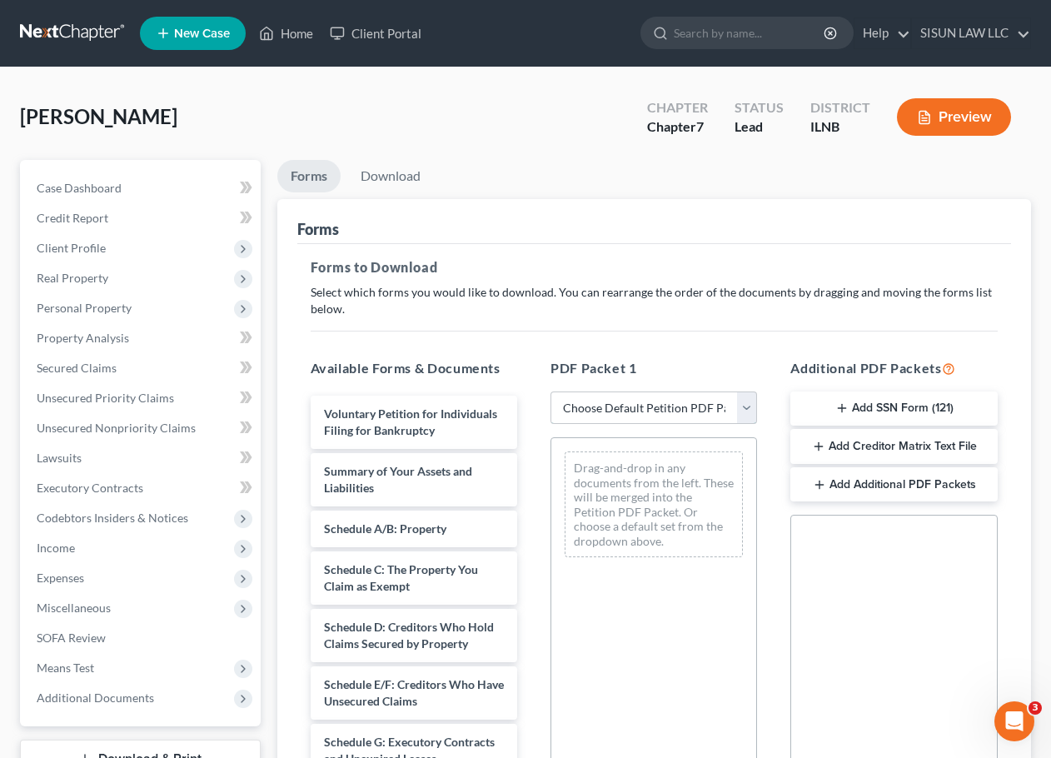
click at [592, 422] on select "Choose Default Petition PDF Packet Complete Bankruptcy Petition (all forms and …" at bounding box center [654, 407] width 207 height 33
select select "0"
click at [551, 391] on select "Choose Default Petition PDF Packet Complete Bankruptcy Petition (all forms and …" at bounding box center [654, 407] width 207 height 33
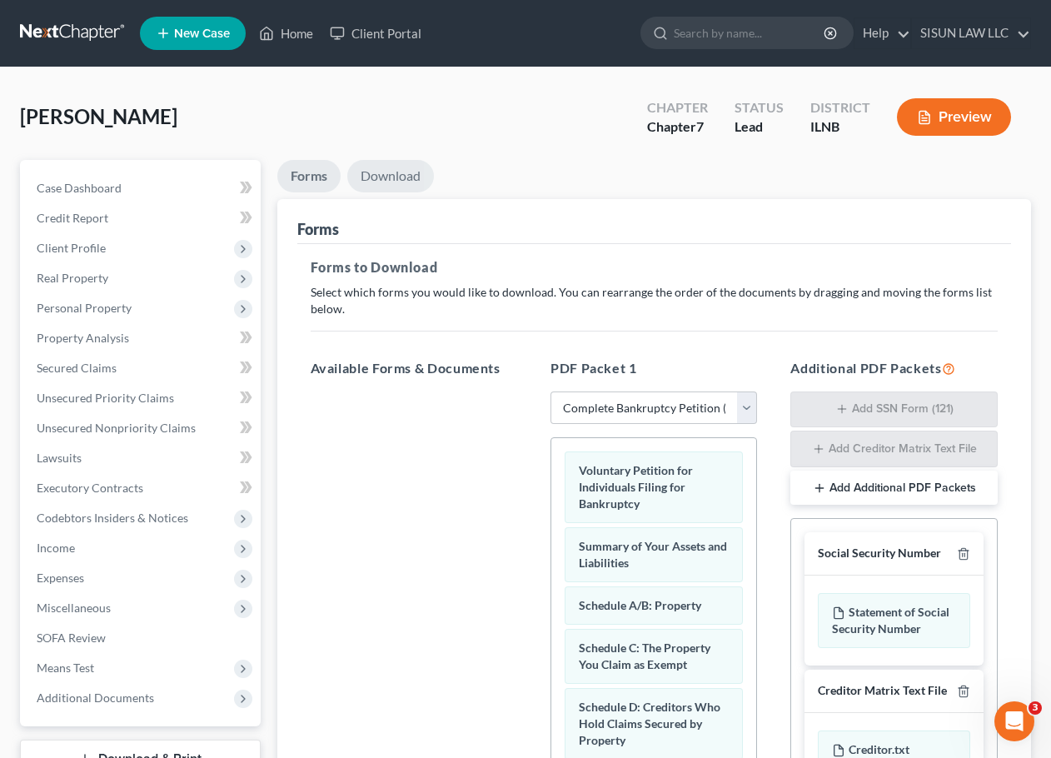
click at [361, 168] on link "Download" at bounding box center [390, 176] width 87 height 32
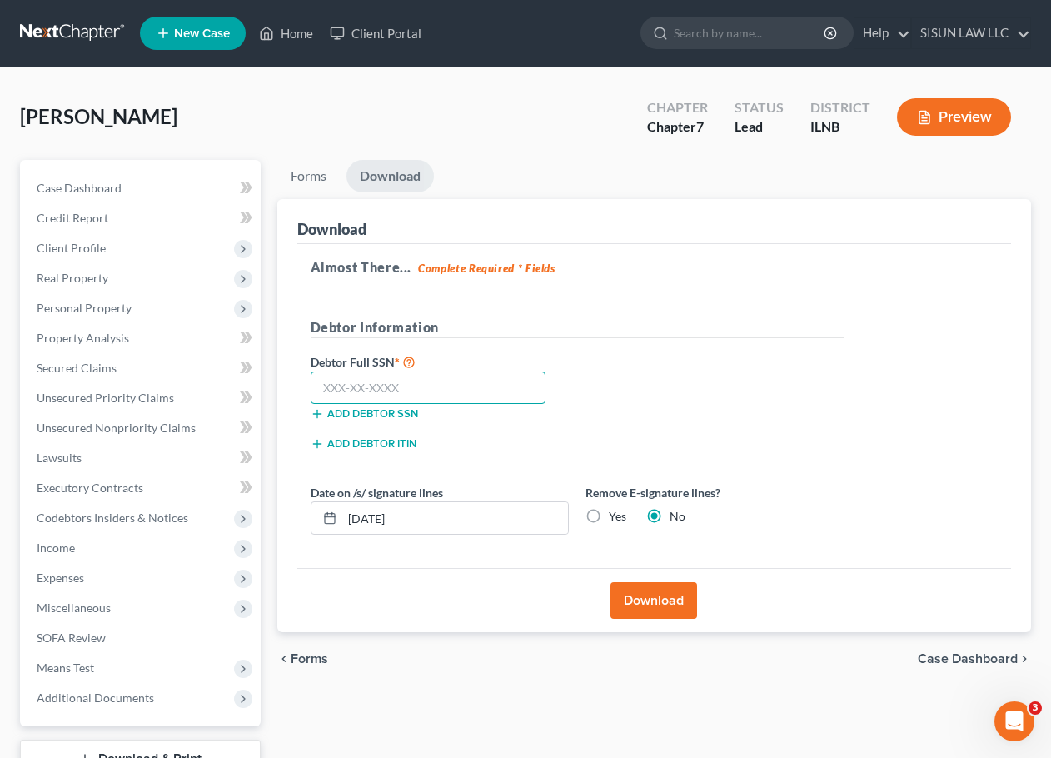
click at [469, 401] on input "text" at bounding box center [429, 387] width 236 height 33
drag, startPoint x: 307, startPoint y: 383, endPoint x: 326, endPoint y: 385, distance: 19.2
click at [321, 383] on div at bounding box center [428, 387] width 252 height 33
click at [351, 391] on input "text" at bounding box center [429, 387] width 236 height 33
type input "337-66-7426"
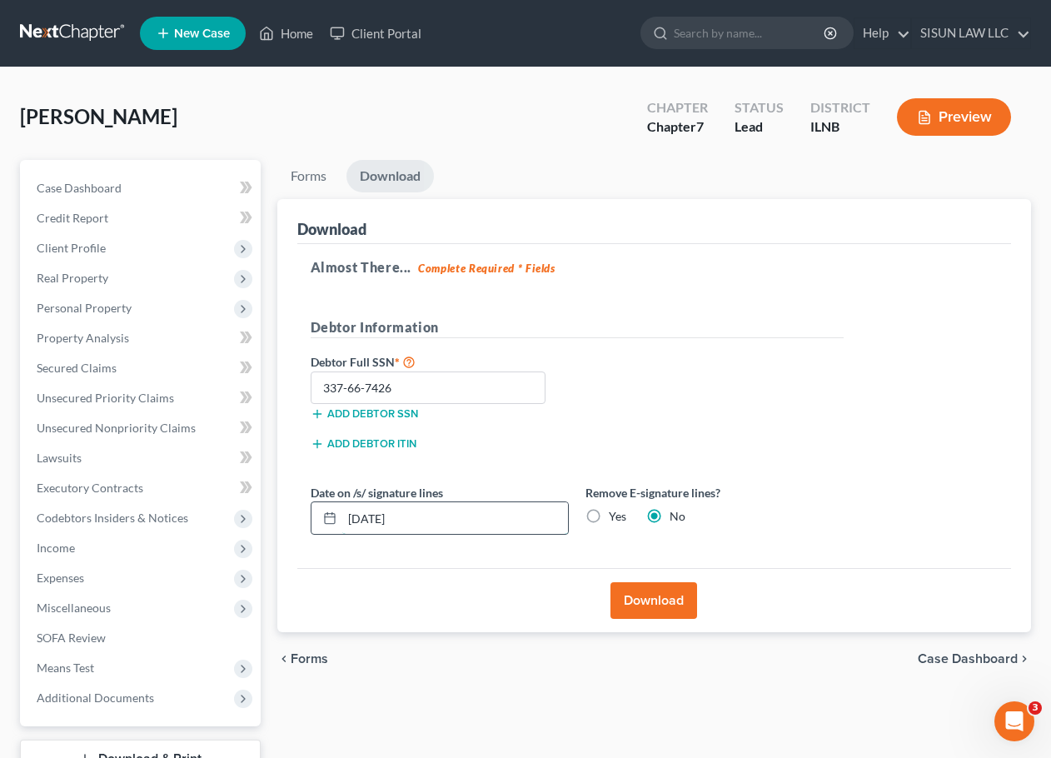
click at [376, 518] on input "[DATE]" at bounding box center [455, 518] width 226 height 32
type input "[DATE]"
drag, startPoint x: 627, startPoint y: 584, endPoint x: 490, endPoint y: 577, distance: 137.6
drag, startPoint x: 490, startPoint y: 577, endPoint x: 465, endPoint y: 581, distance: 25.2
click at [465, 581] on div "Download" at bounding box center [654, 600] width 715 height 64
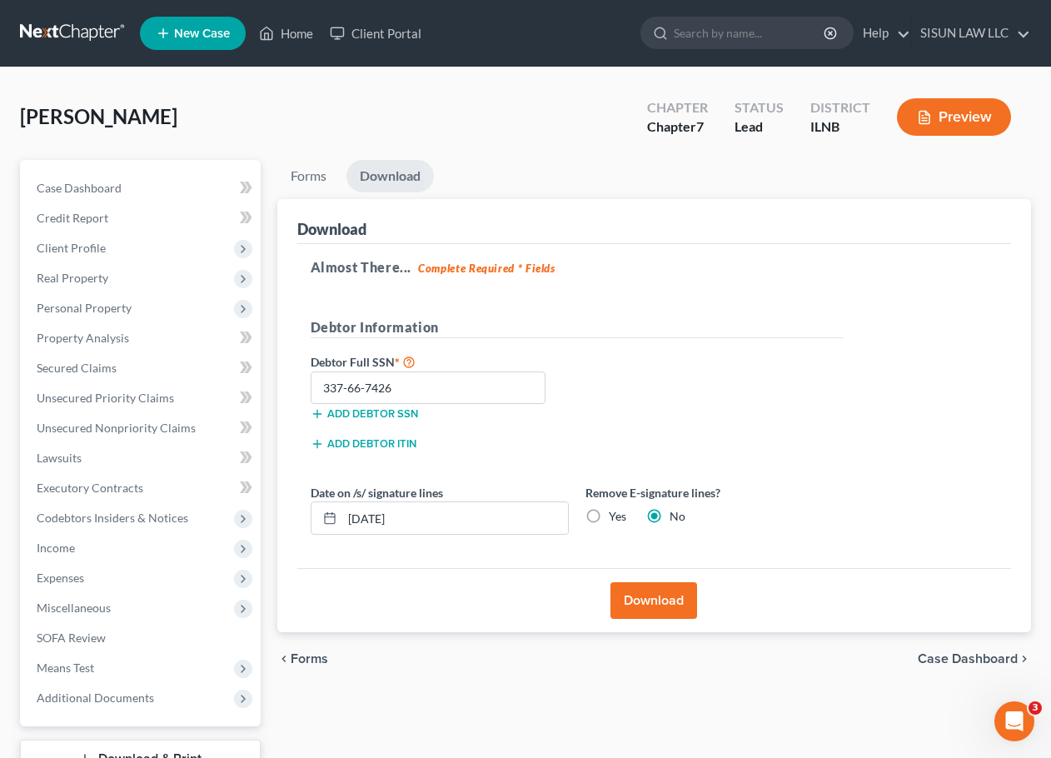
click at [609, 516] on label "Yes" at bounding box center [617, 516] width 17 height 17
click at [616, 516] on input "Yes" at bounding box center [621, 513] width 11 height 11
radio input "true"
radio input "false"
click at [636, 598] on button "Download" at bounding box center [654, 600] width 87 height 37
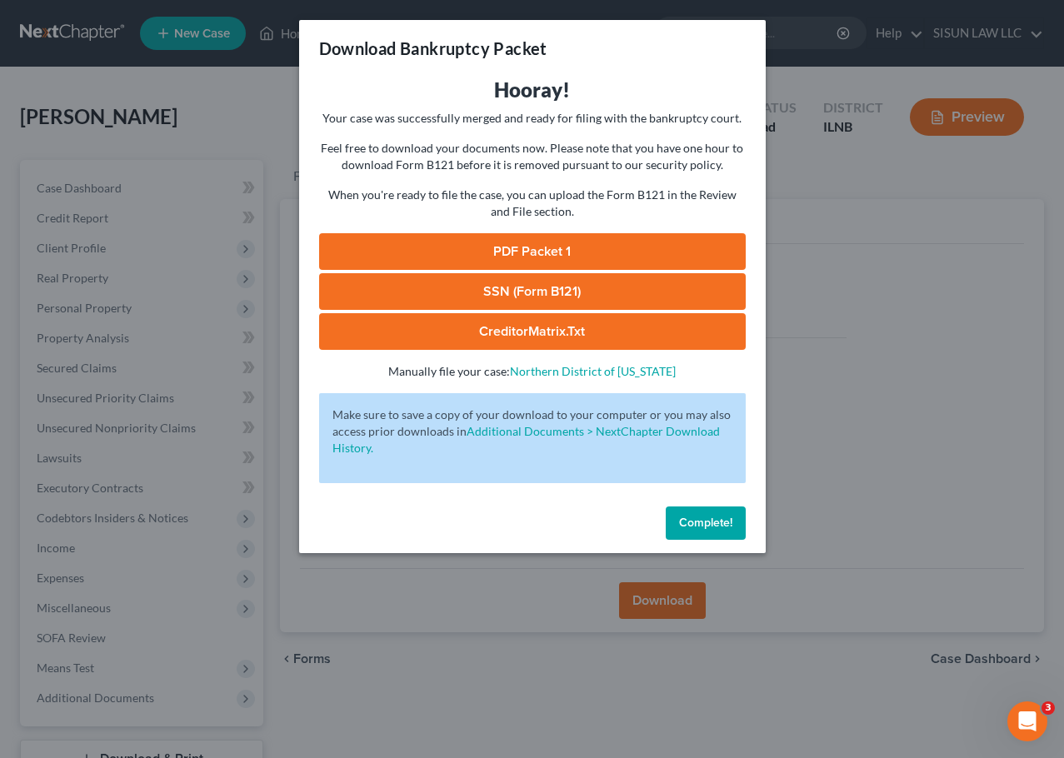
drag, startPoint x: 636, startPoint y: 598, endPoint x: 626, endPoint y: 595, distance: 9.7
drag, startPoint x: 626, startPoint y: 595, endPoint x: 495, endPoint y: 258, distance: 361.3
click at [495, 258] on link "PDF Packet 1" at bounding box center [532, 251] width 426 height 37
click at [472, 293] on link "SSN (Form B121)" at bounding box center [532, 291] width 426 height 37
click at [457, 332] on link "CreditorMatrix.txt" at bounding box center [532, 331] width 426 height 37
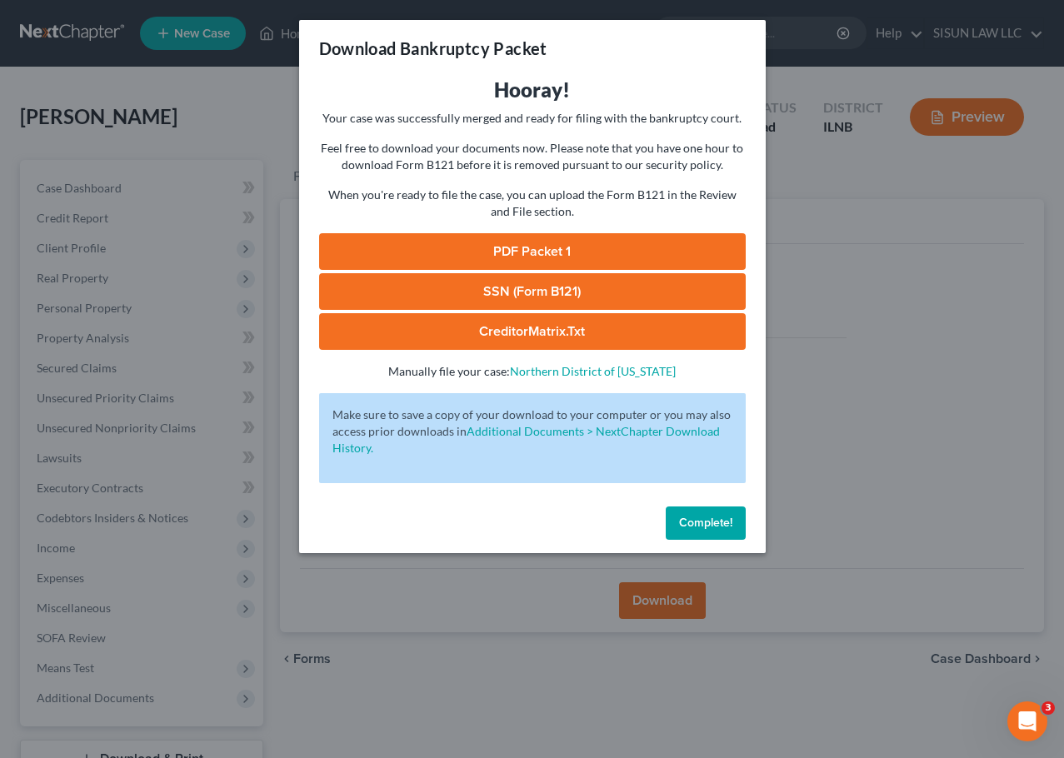
click at [717, 529] on span "Complete!" at bounding box center [705, 523] width 53 height 14
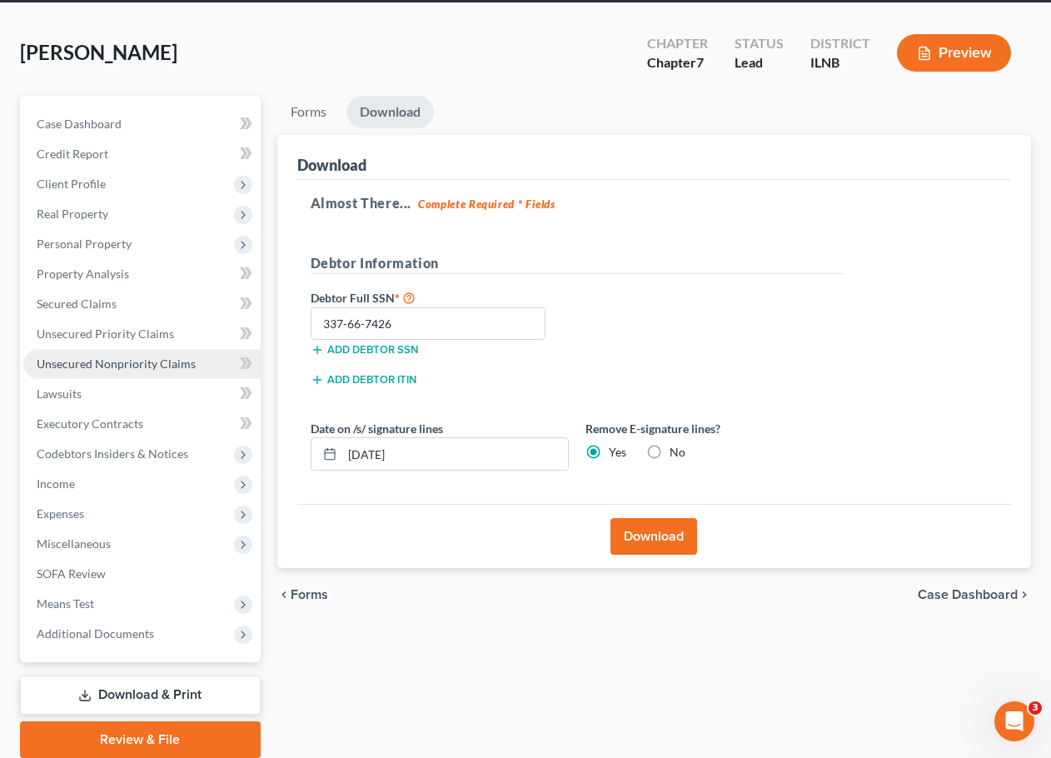
scroll to position [127, 0]
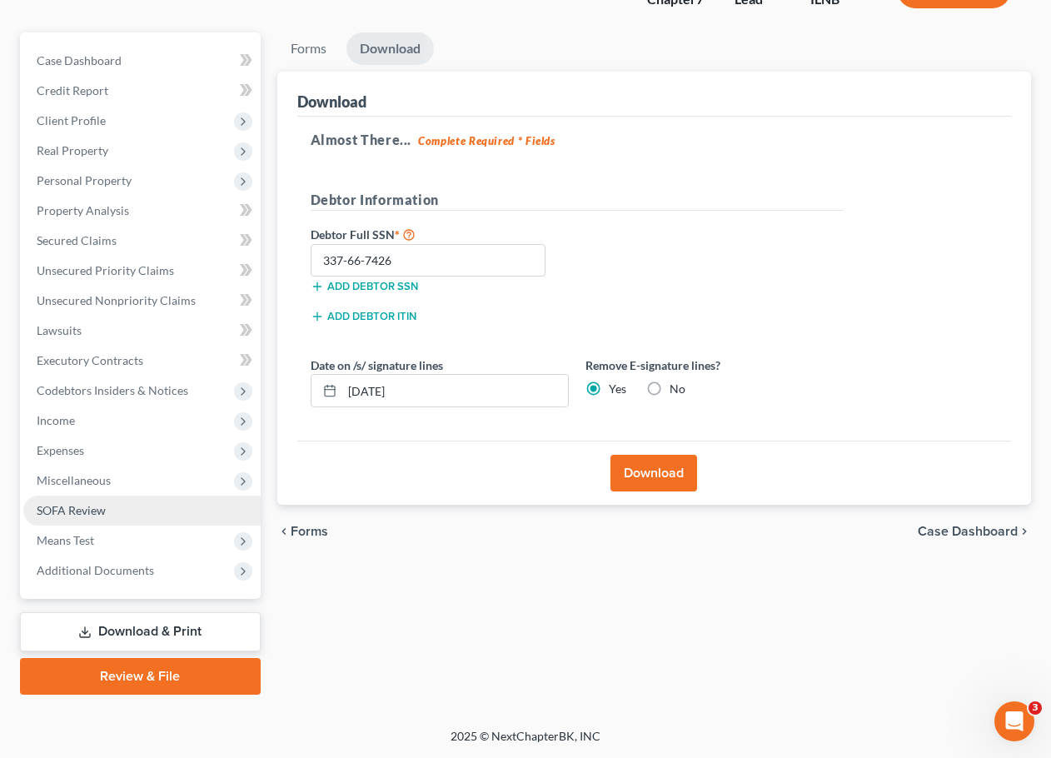
click at [157, 522] on link "SOFA Review" at bounding box center [141, 511] width 237 height 30
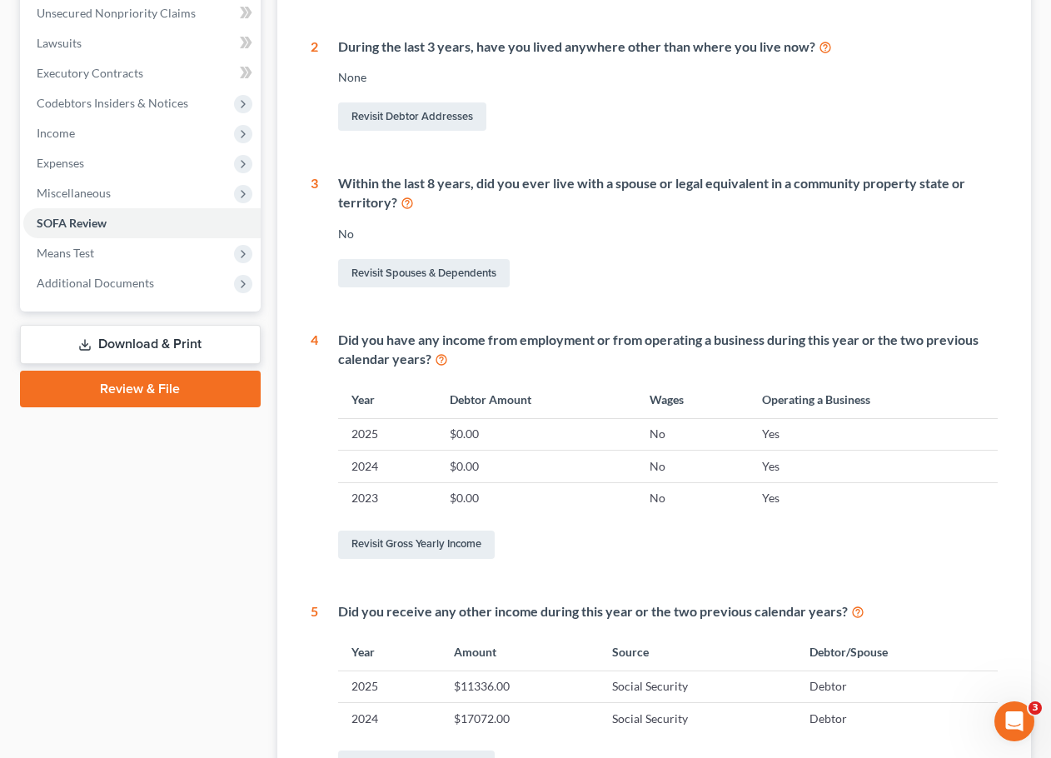
scroll to position [416, 0]
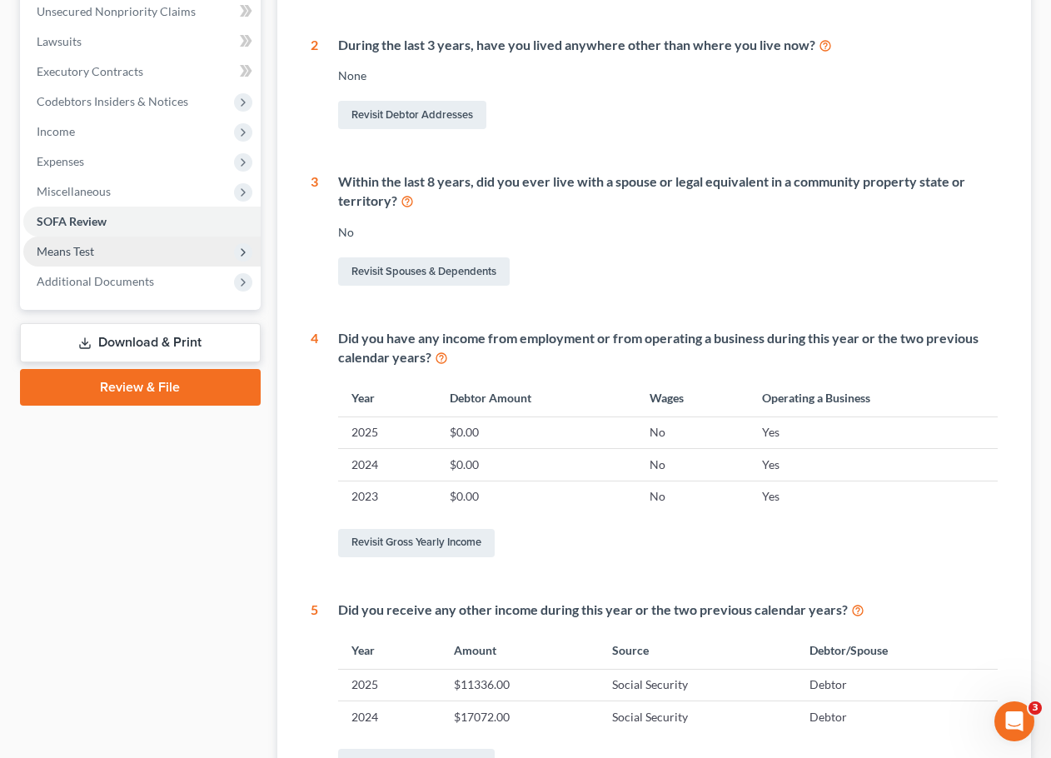
click at [72, 257] on span "Means Test" at bounding box center [65, 251] width 57 height 14
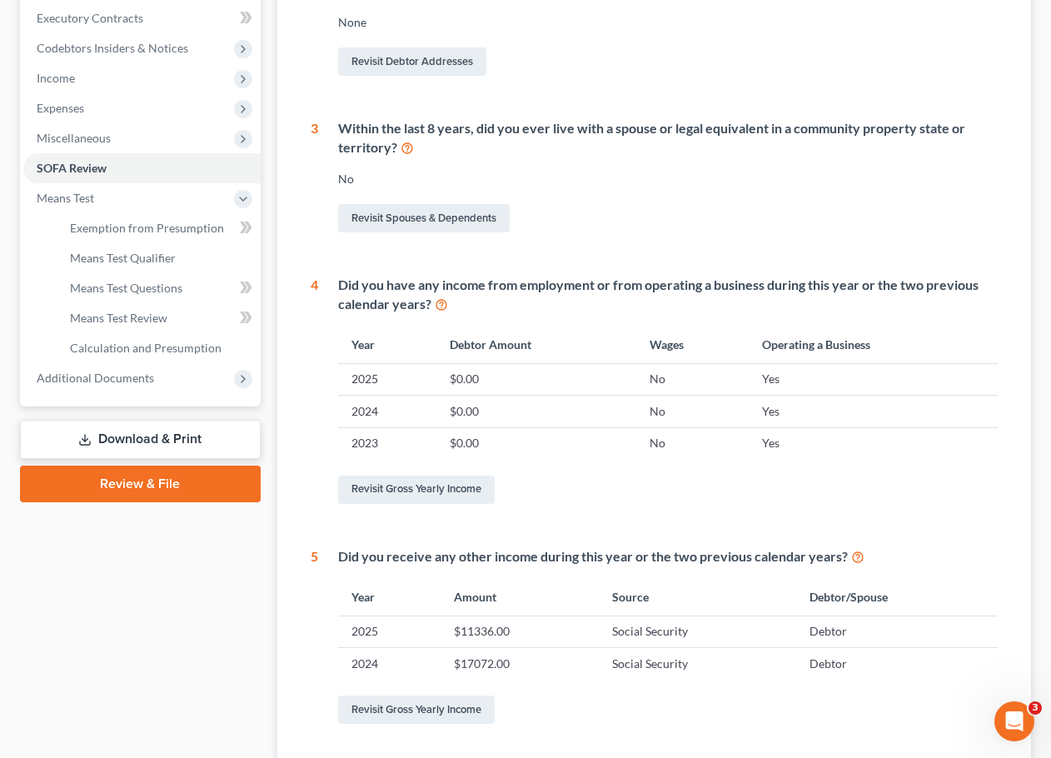
scroll to position [500, 0]
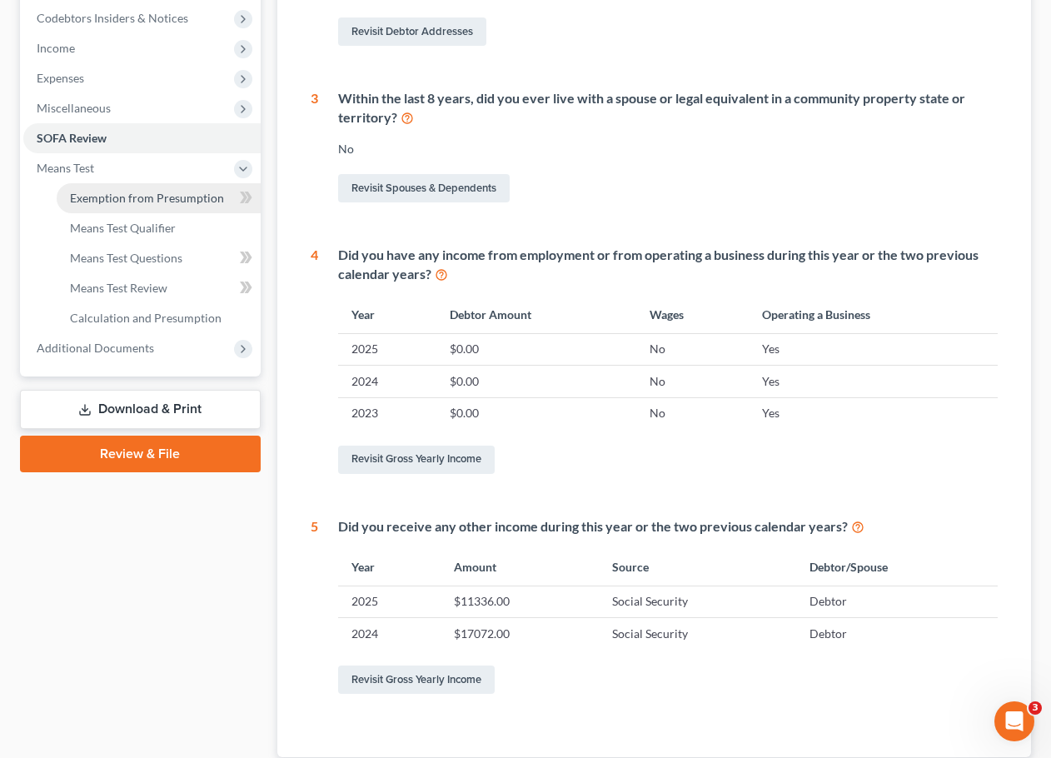
click at [147, 209] on link "Exemption from Presumption" at bounding box center [159, 198] width 204 height 30
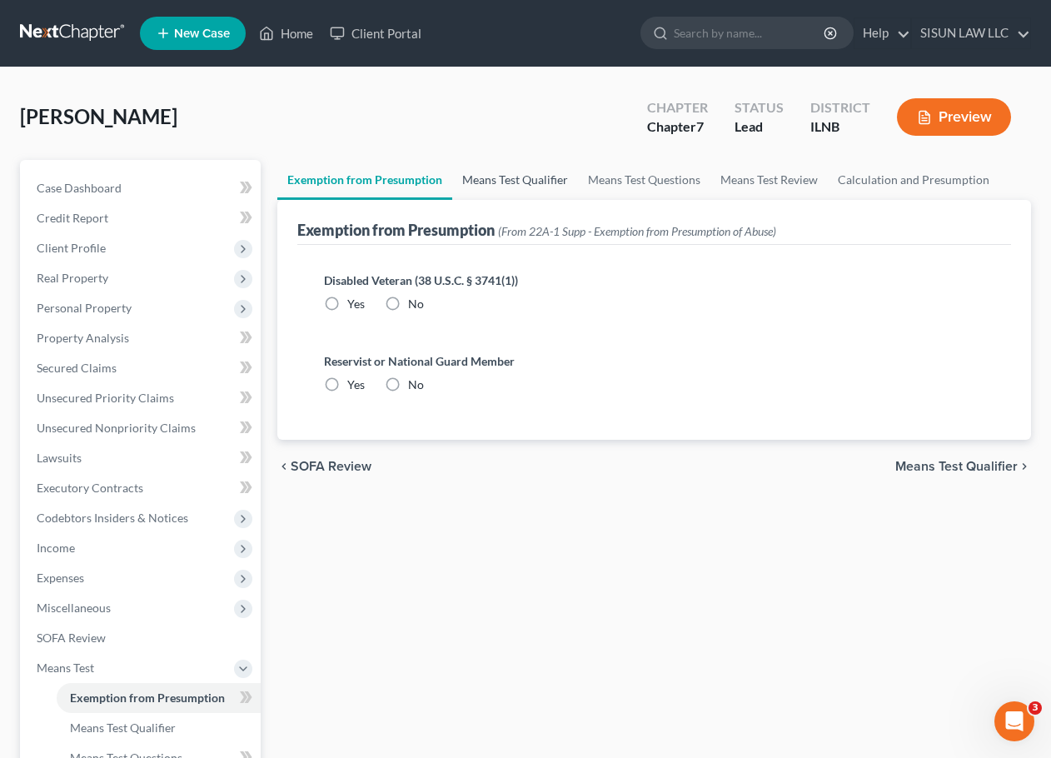
click at [558, 198] on link "Means Test Qualifier" at bounding box center [515, 180] width 126 height 40
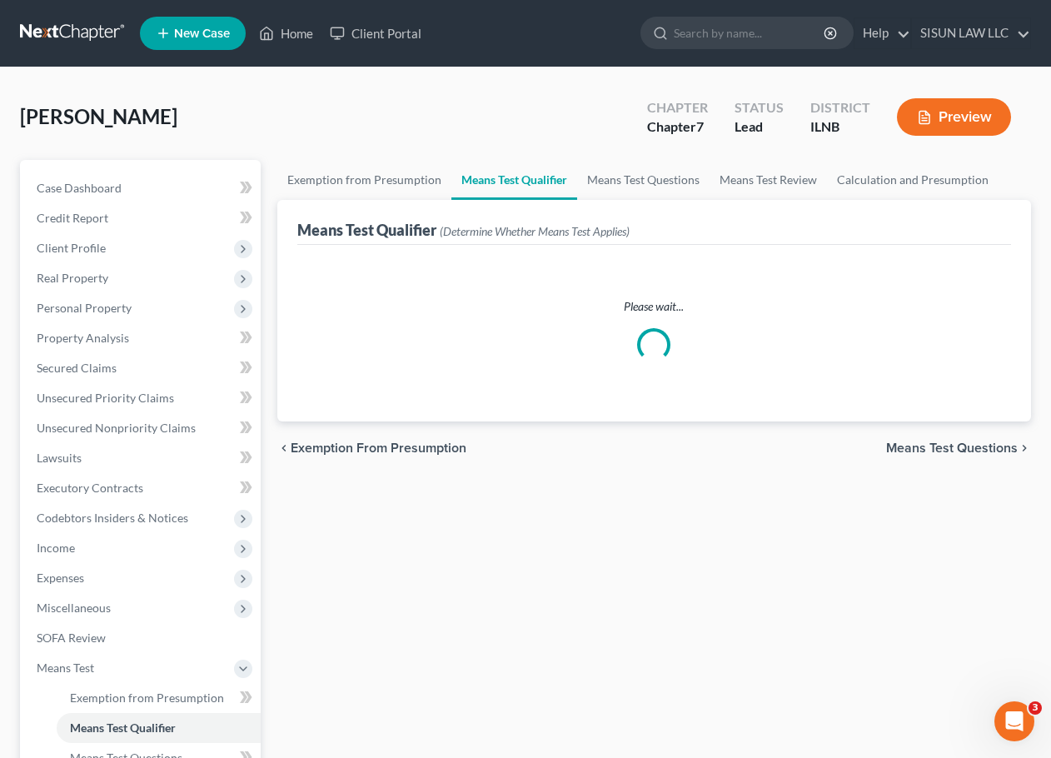
click at [526, 179] on link "Means Test Qualifier" at bounding box center [514, 180] width 126 height 40
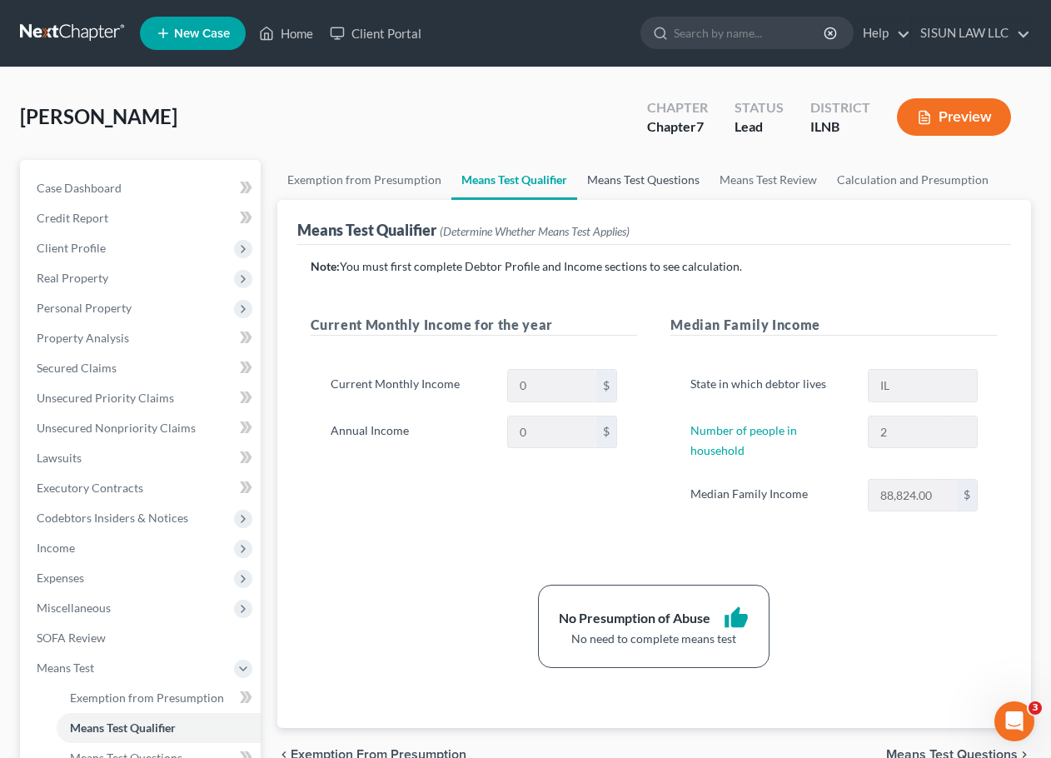
click at [670, 179] on link "Means Test Questions" at bounding box center [643, 180] width 132 height 40
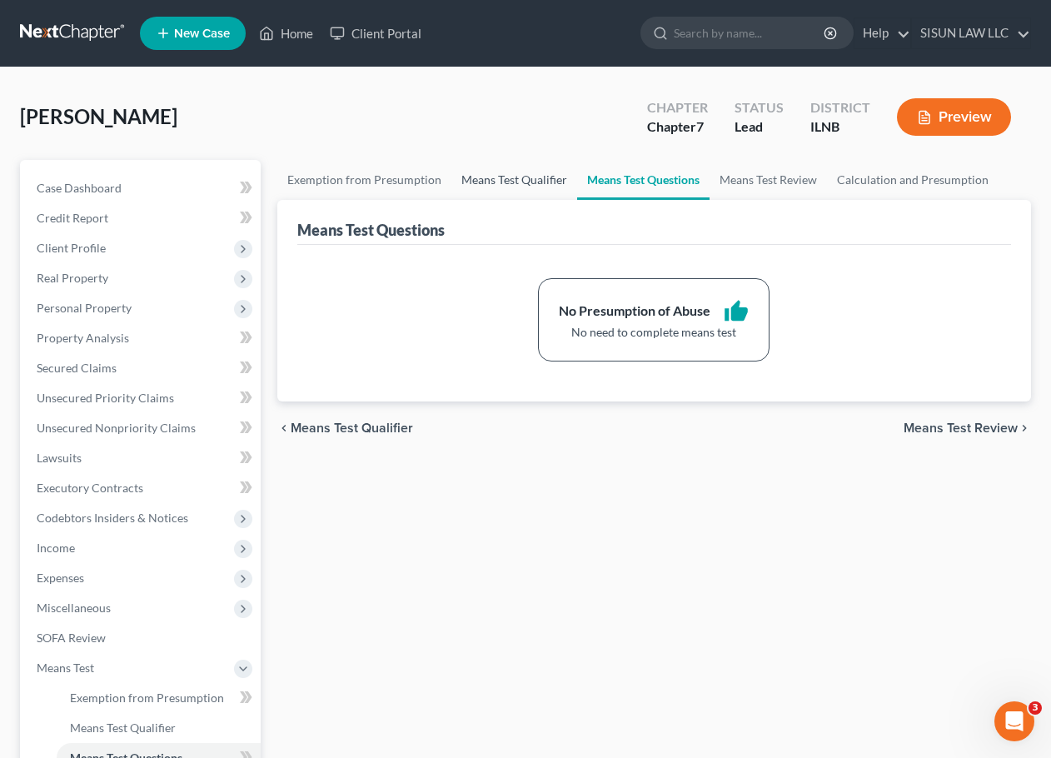
click at [522, 187] on link "Means Test Qualifier" at bounding box center [514, 180] width 126 height 40
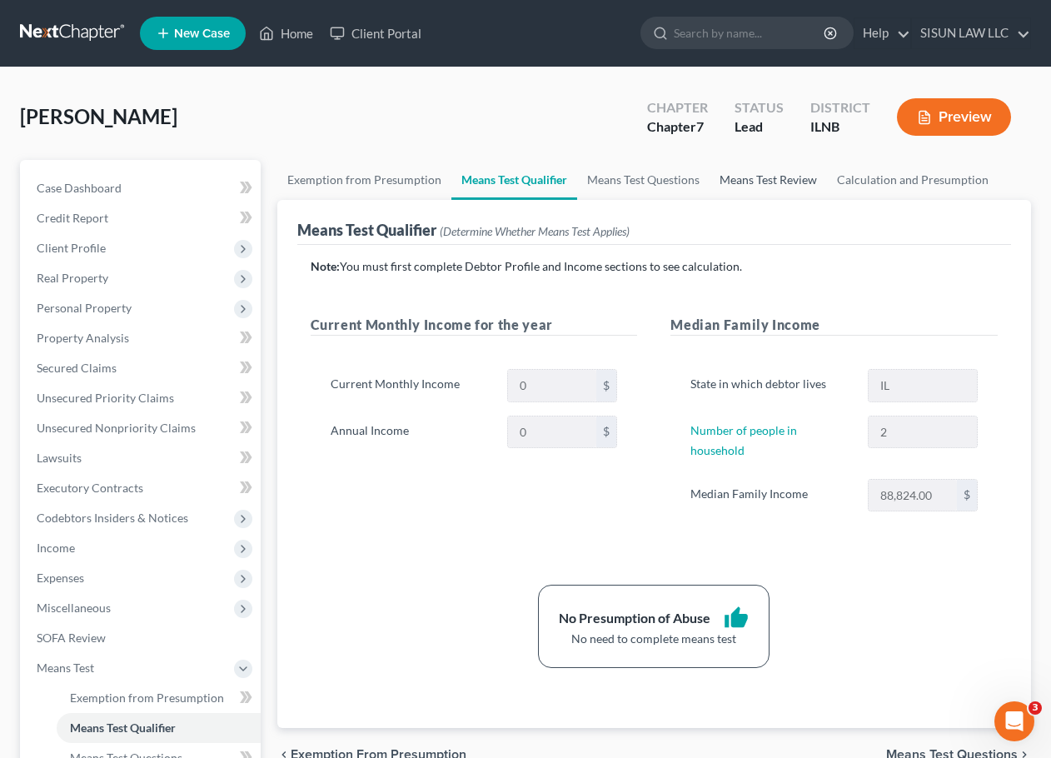
click at [804, 174] on link "Means Test Review" at bounding box center [768, 180] width 117 height 40
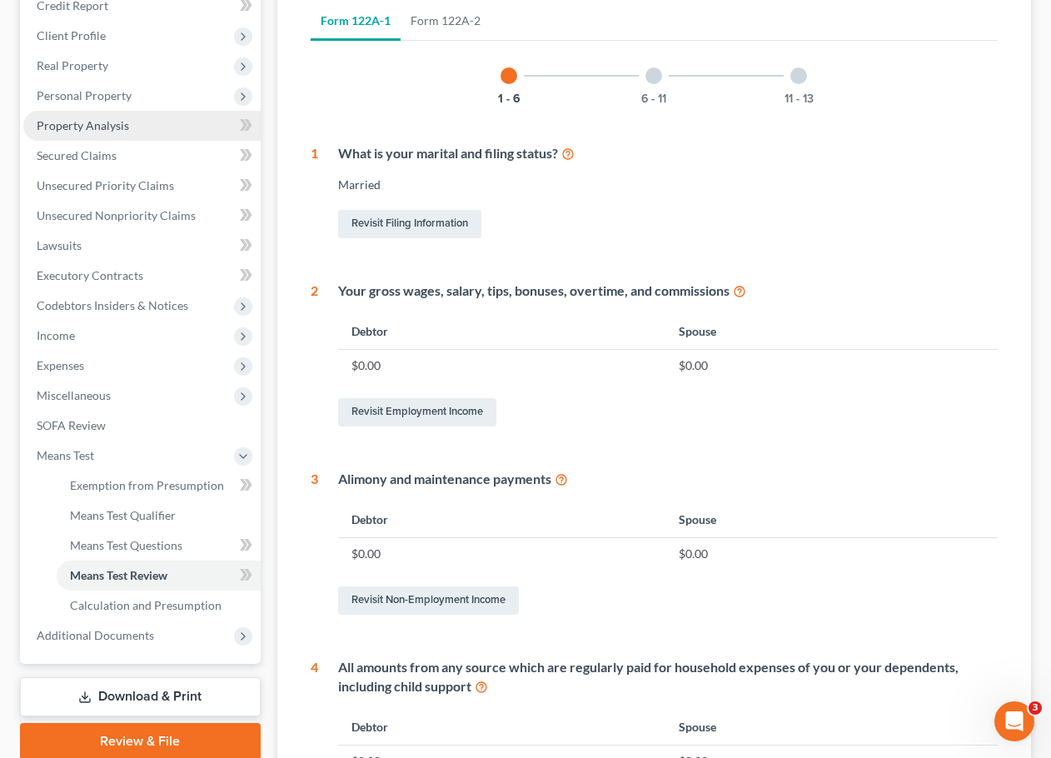
scroll to position [250, 0]
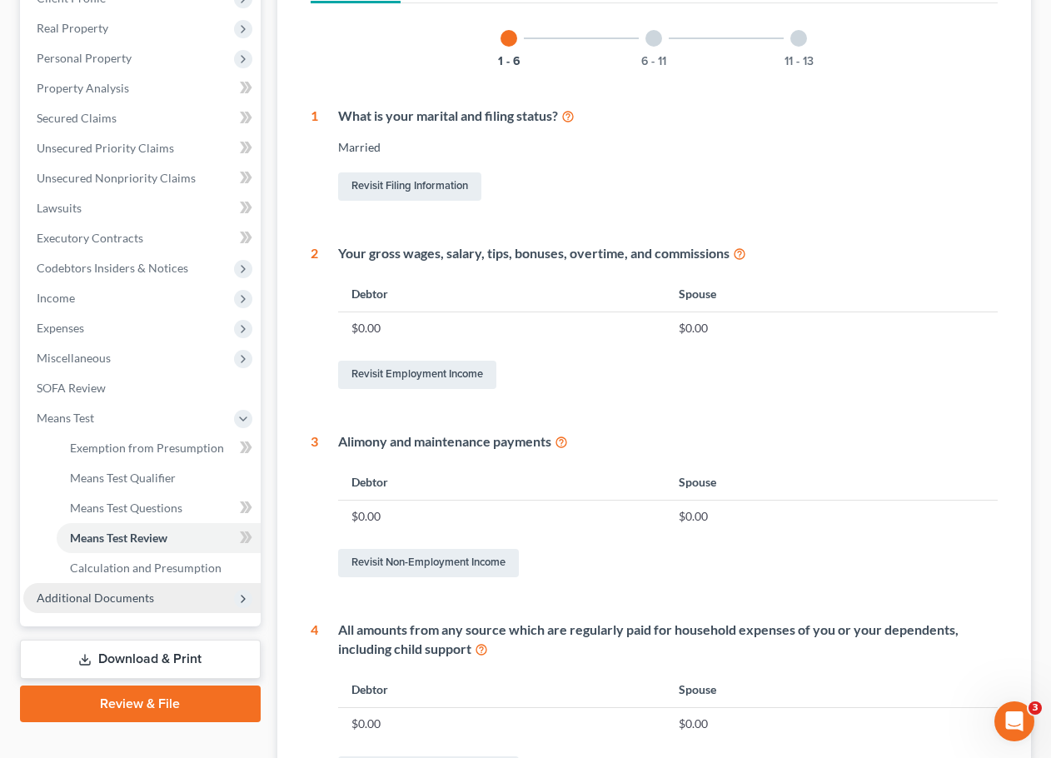
click at [137, 592] on span "Additional Documents" at bounding box center [95, 598] width 117 height 14
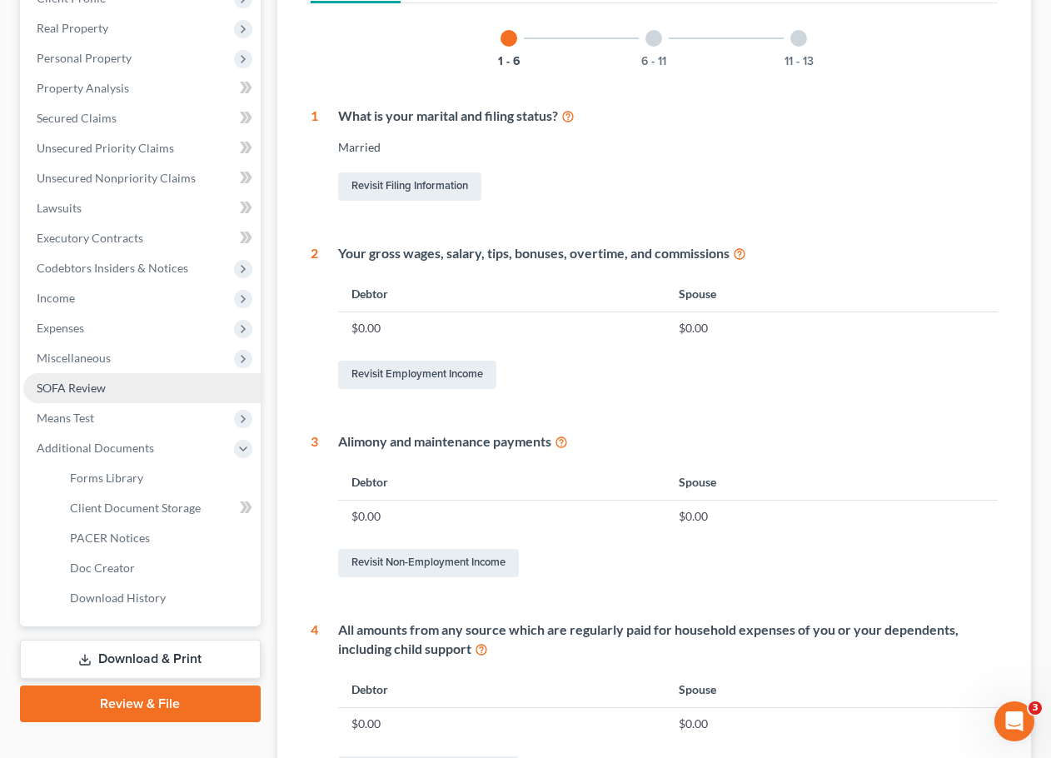
click at [104, 387] on span "SOFA Review" at bounding box center [71, 388] width 69 height 14
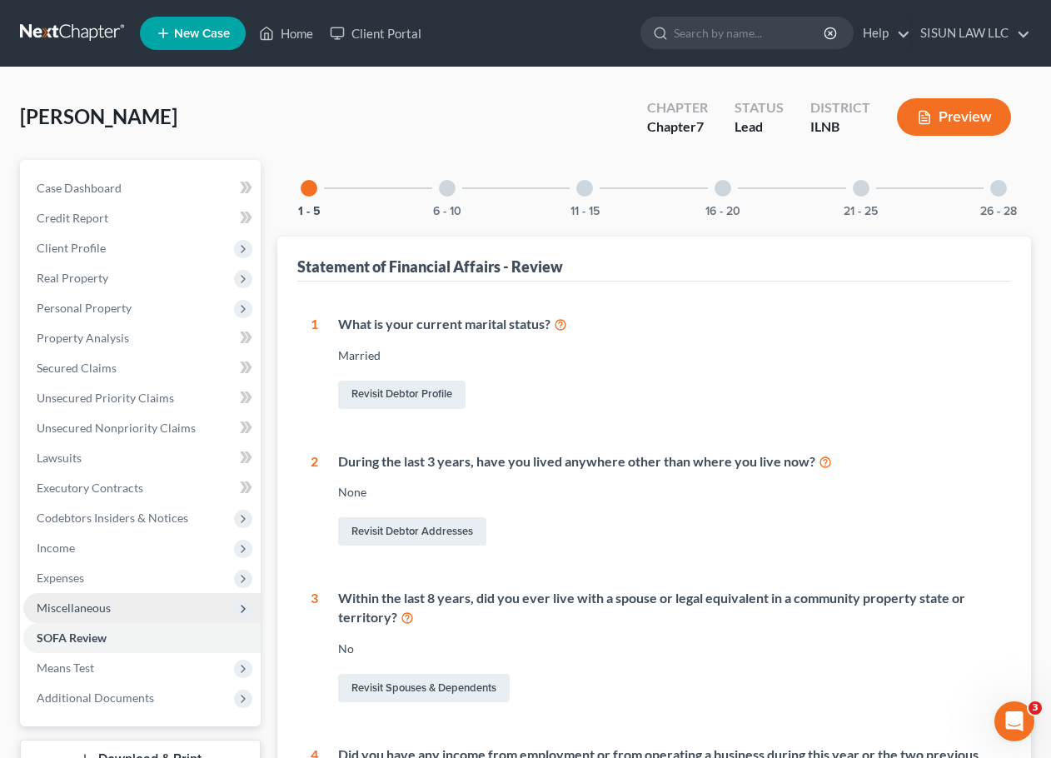
click at [94, 596] on span "Miscellaneous" at bounding box center [141, 608] width 237 height 30
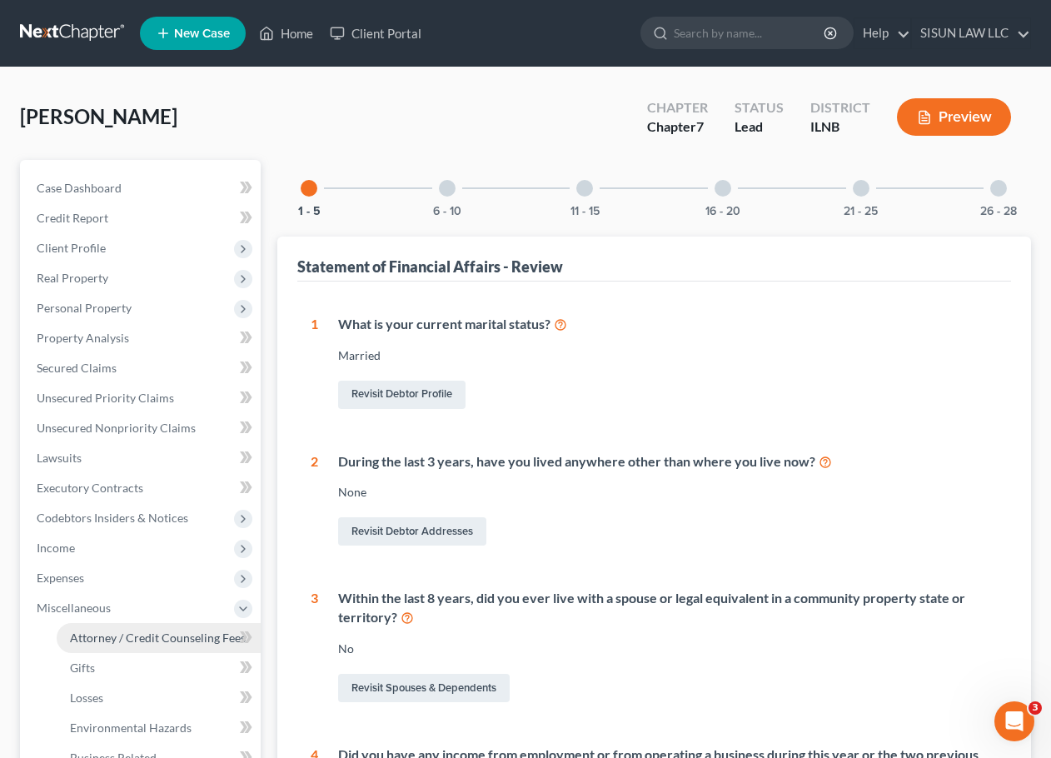
click at [96, 637] on span "Attorney / Credit Counseling Fees" at bounding box center [158, 638] width 176 height 14
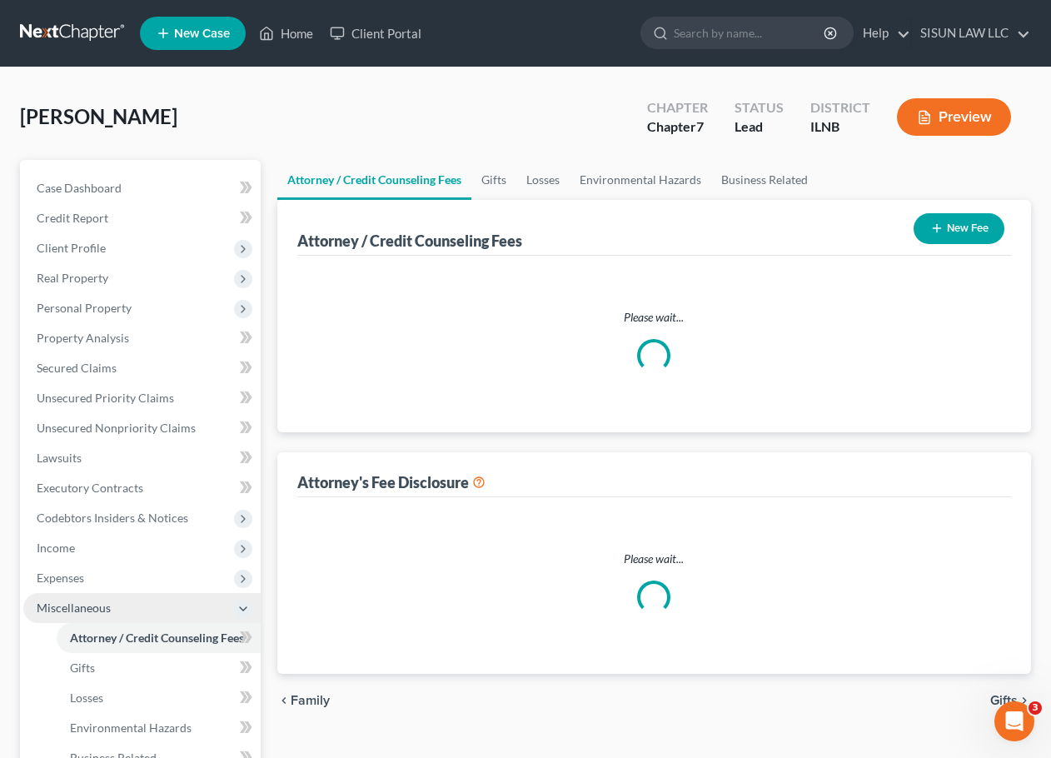
select select "0"
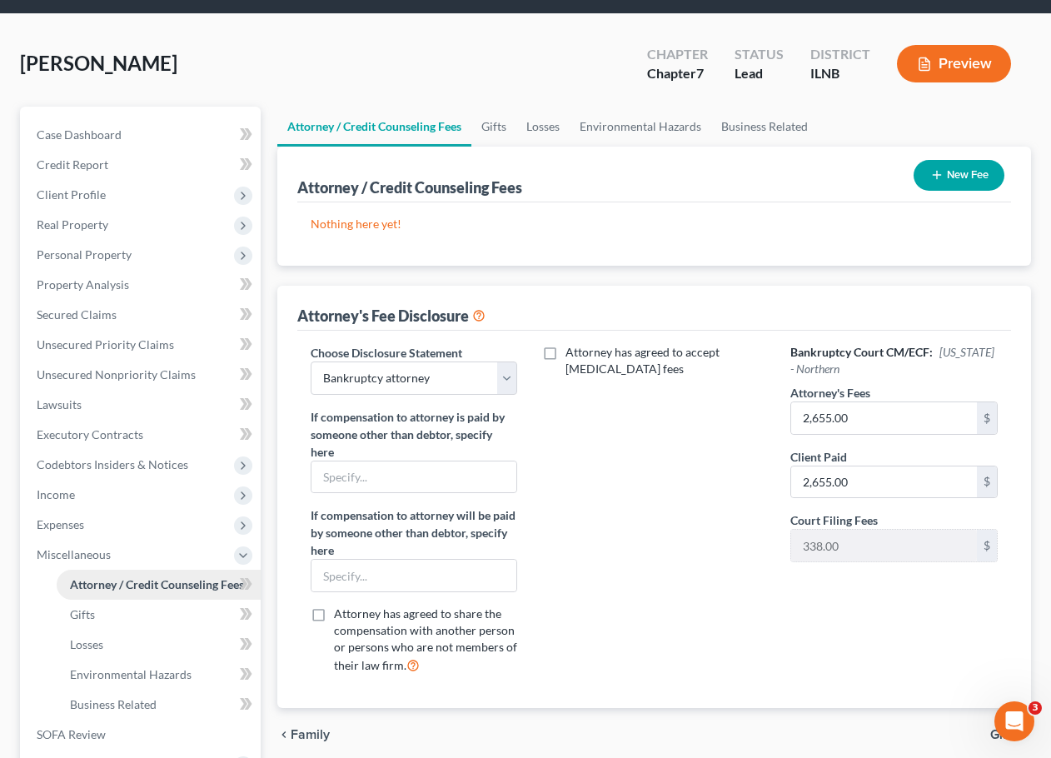
scroll to position [83, 0]
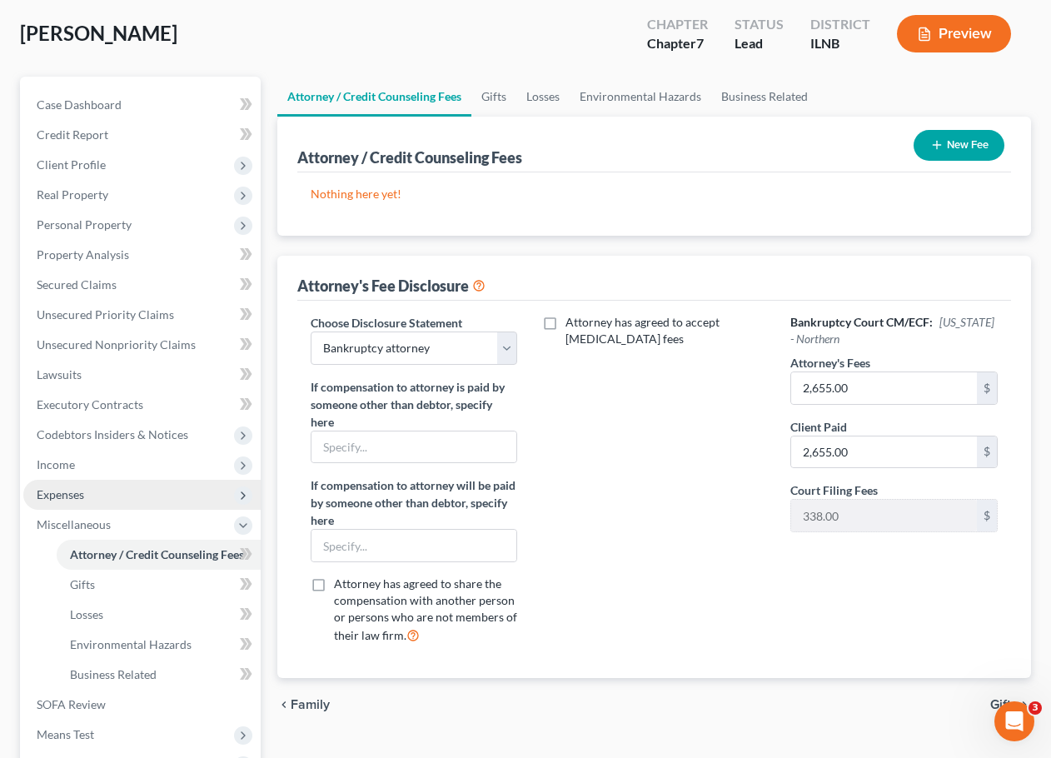
click at [110, 485] on span "Expenses" at bounding box center [141, 495] width 237 height 30
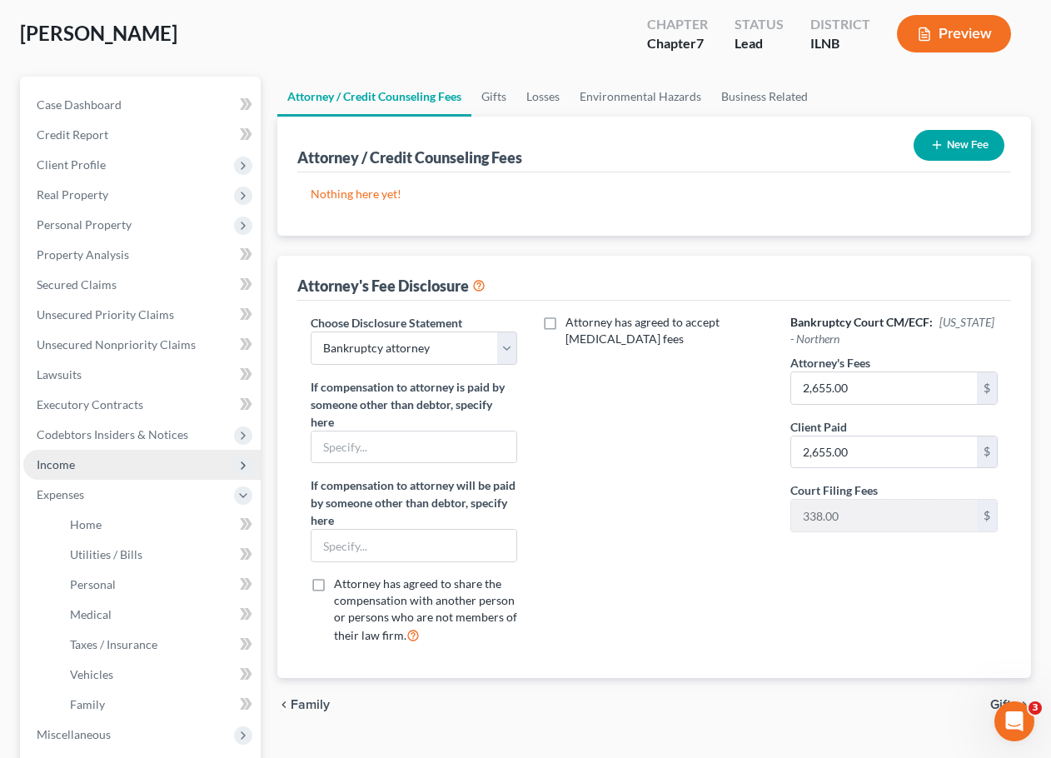
click at [102, 461] on span "Income" at bounding box center [141, 465] width 237 height 30
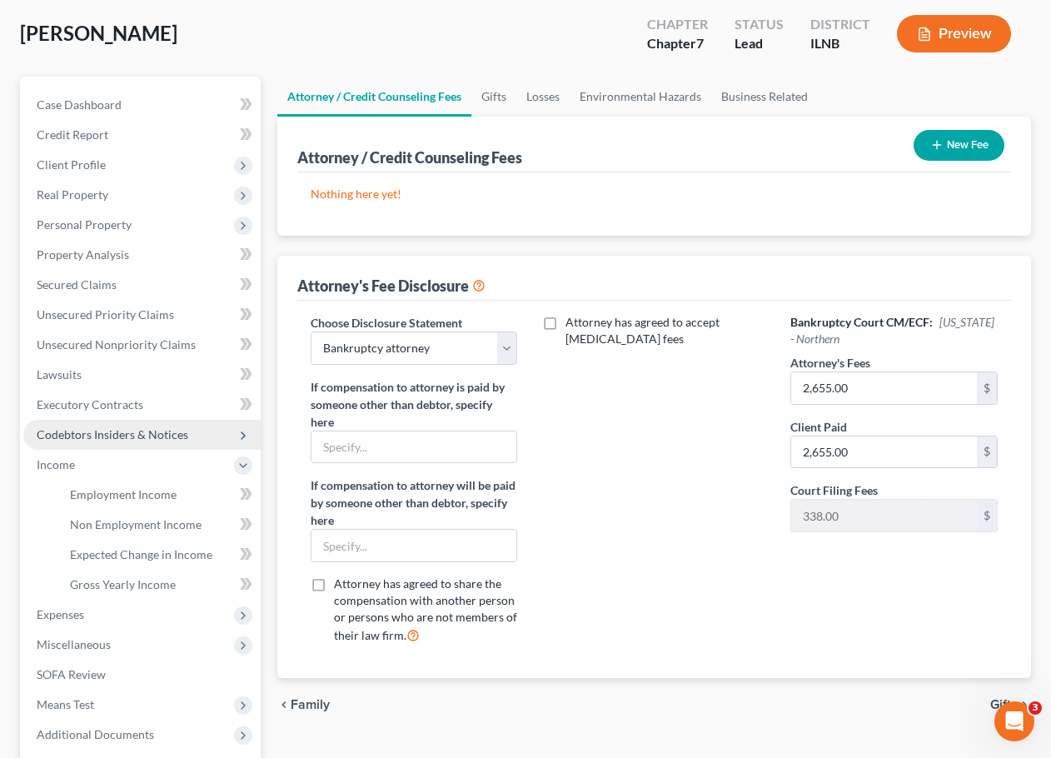
click at [73, 431] on span "Codebtors Insiders & Notices" at bounding box center [113, 434] width 152 height 14
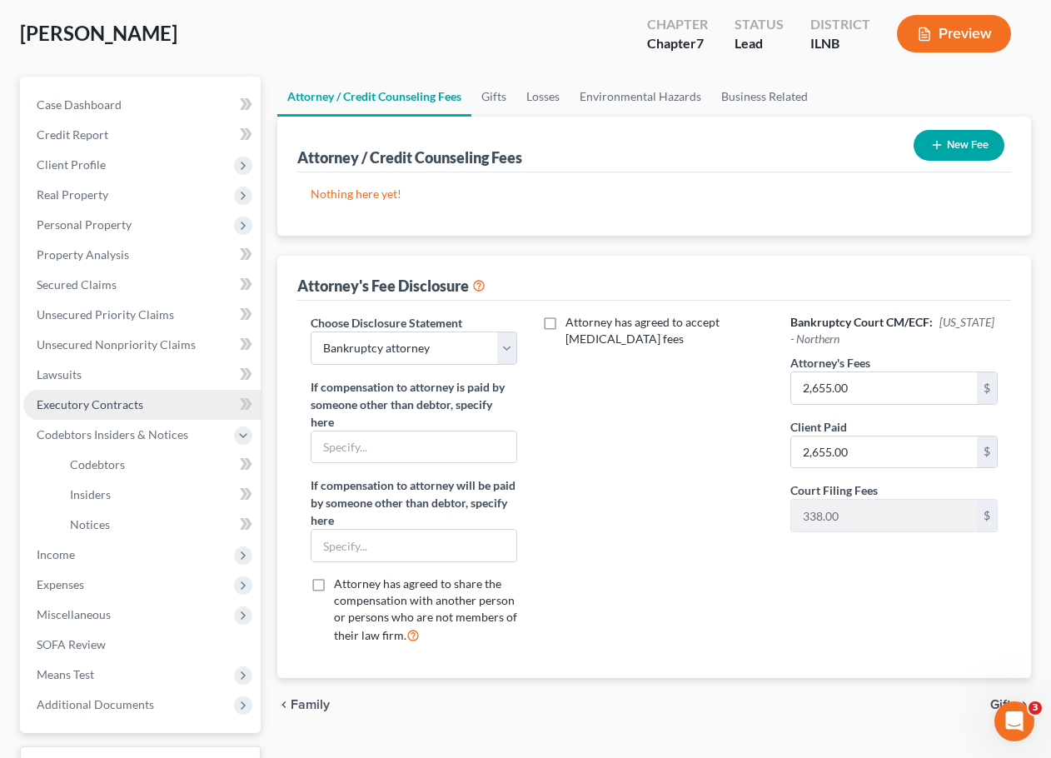
click at [65, 402] on span "Executory Contracts" at bounding box center [90, 404] width 107 height 14
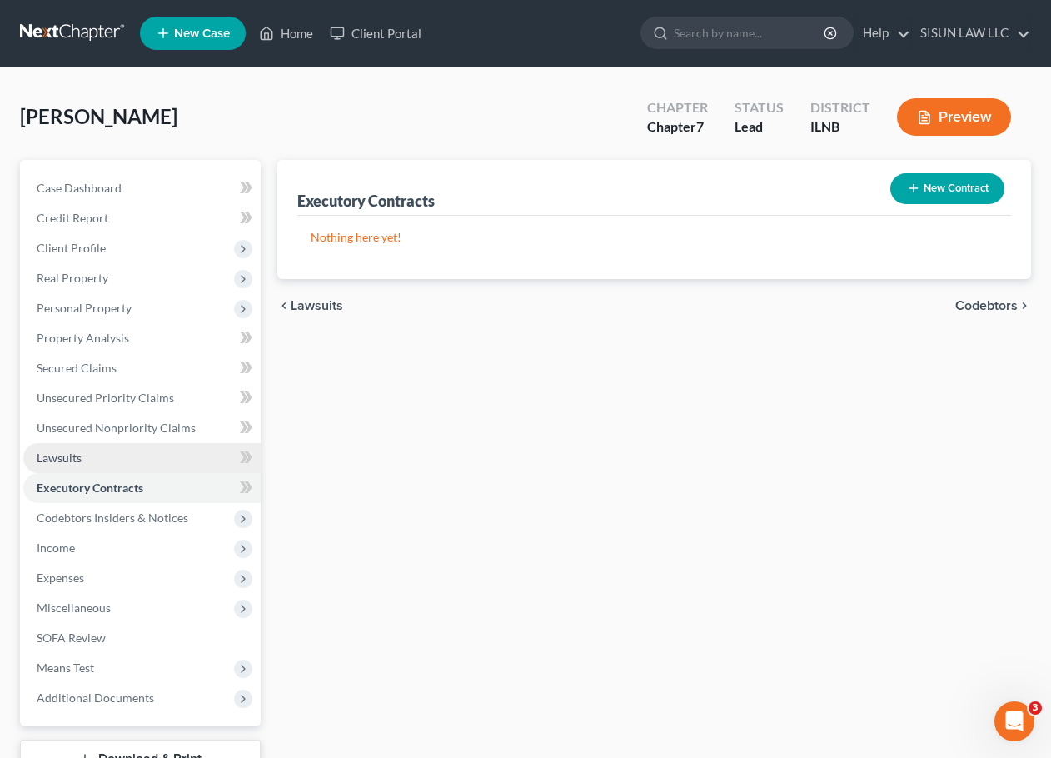
click at [55, 443] on link "Lawsuits" at bounding box center [141, 458] width 237 height 30
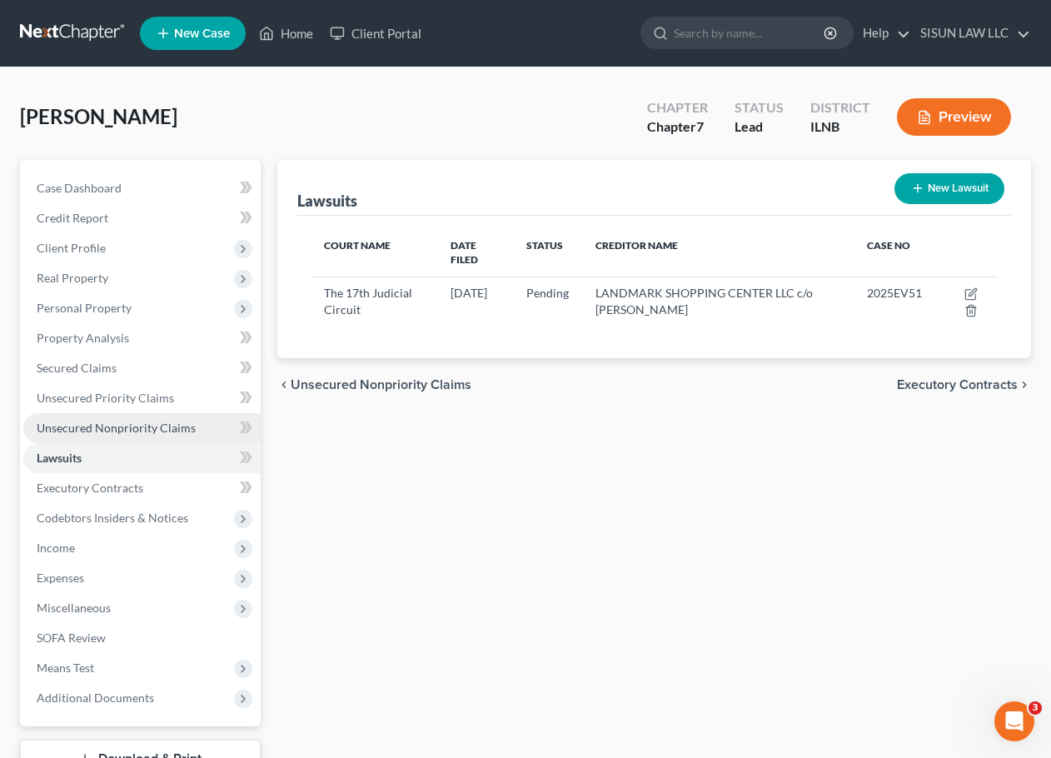
click at [52, 425] on span "Unsecured Nonpriority Claims" at bounding box center [116, 428] width 159 height 14
